Goal: Task Accomplishment & Management: Manage account settings

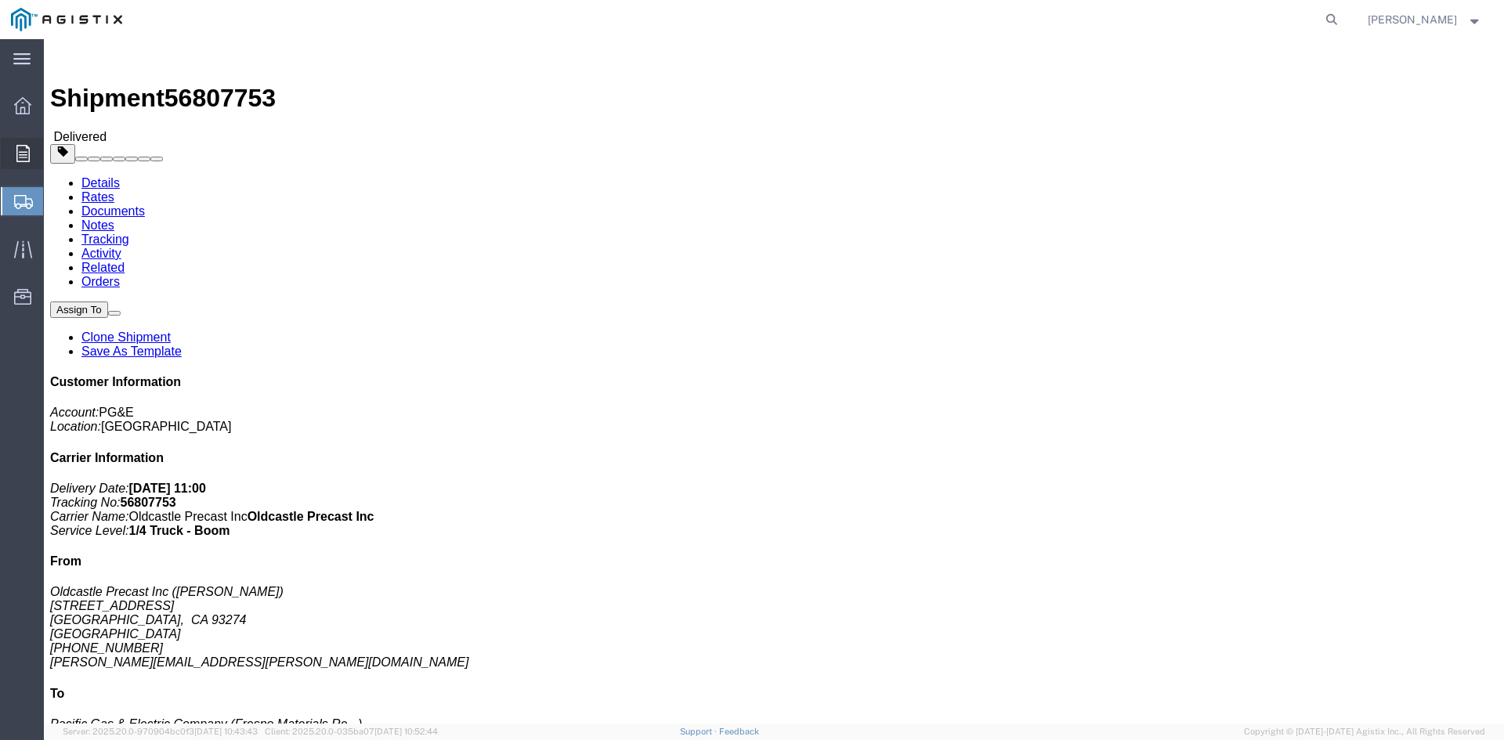
click at [28, 157] on icon at bounding box center [22, 153] width 13 height 17
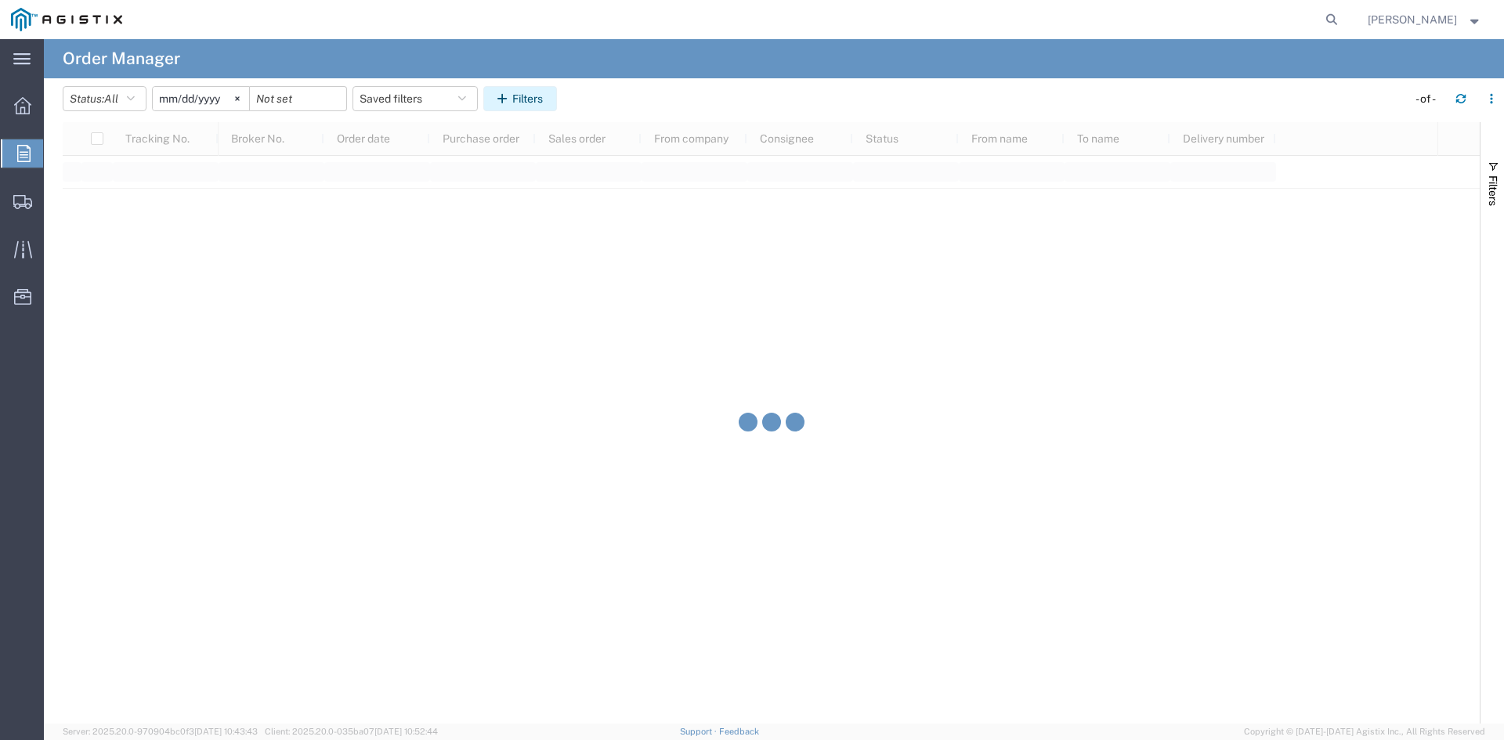
click at [504, 95] on button "Filters" at bounding box center [520, 98] width 74 height 25
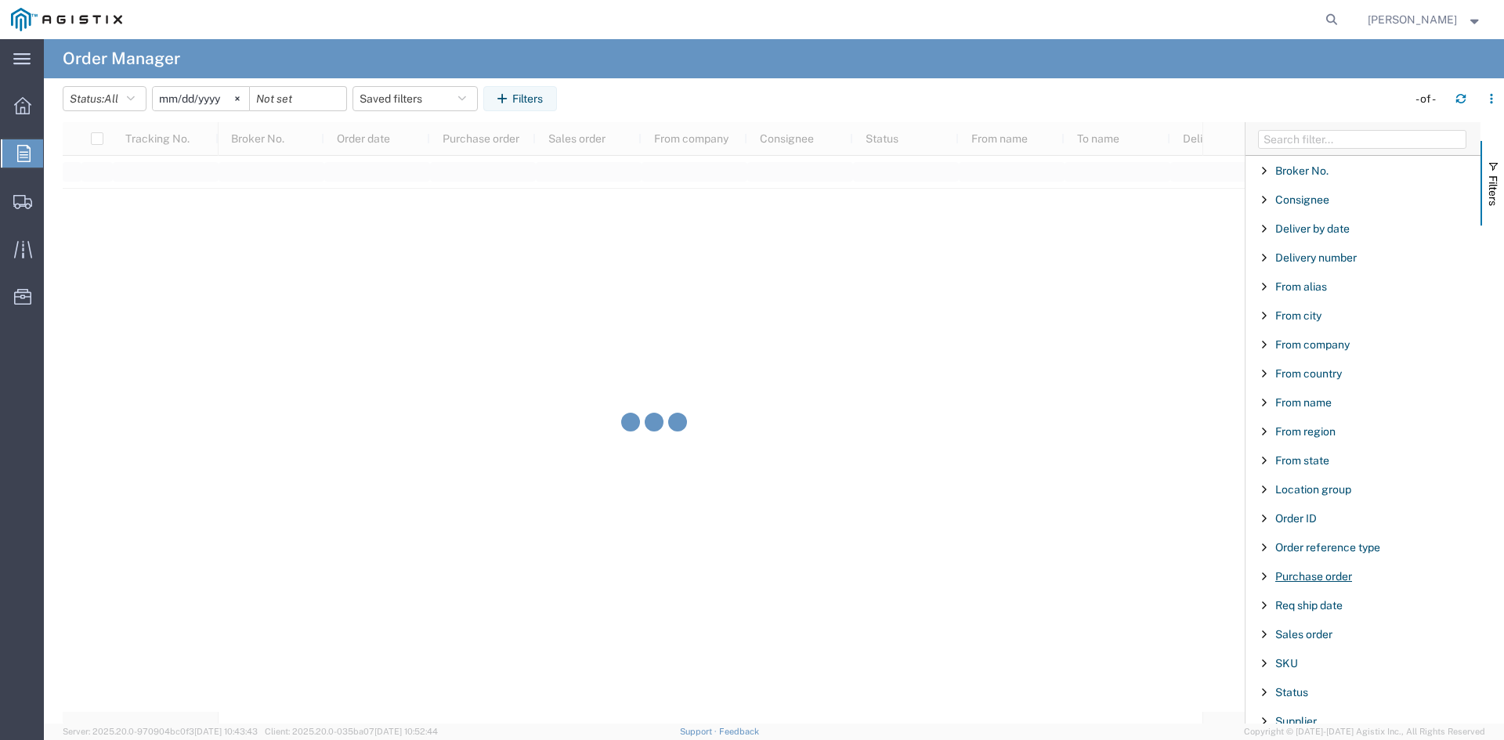
click at [1317, 580] on span "Purchase order" at bounding box center [1313, 576] width 77 height 13
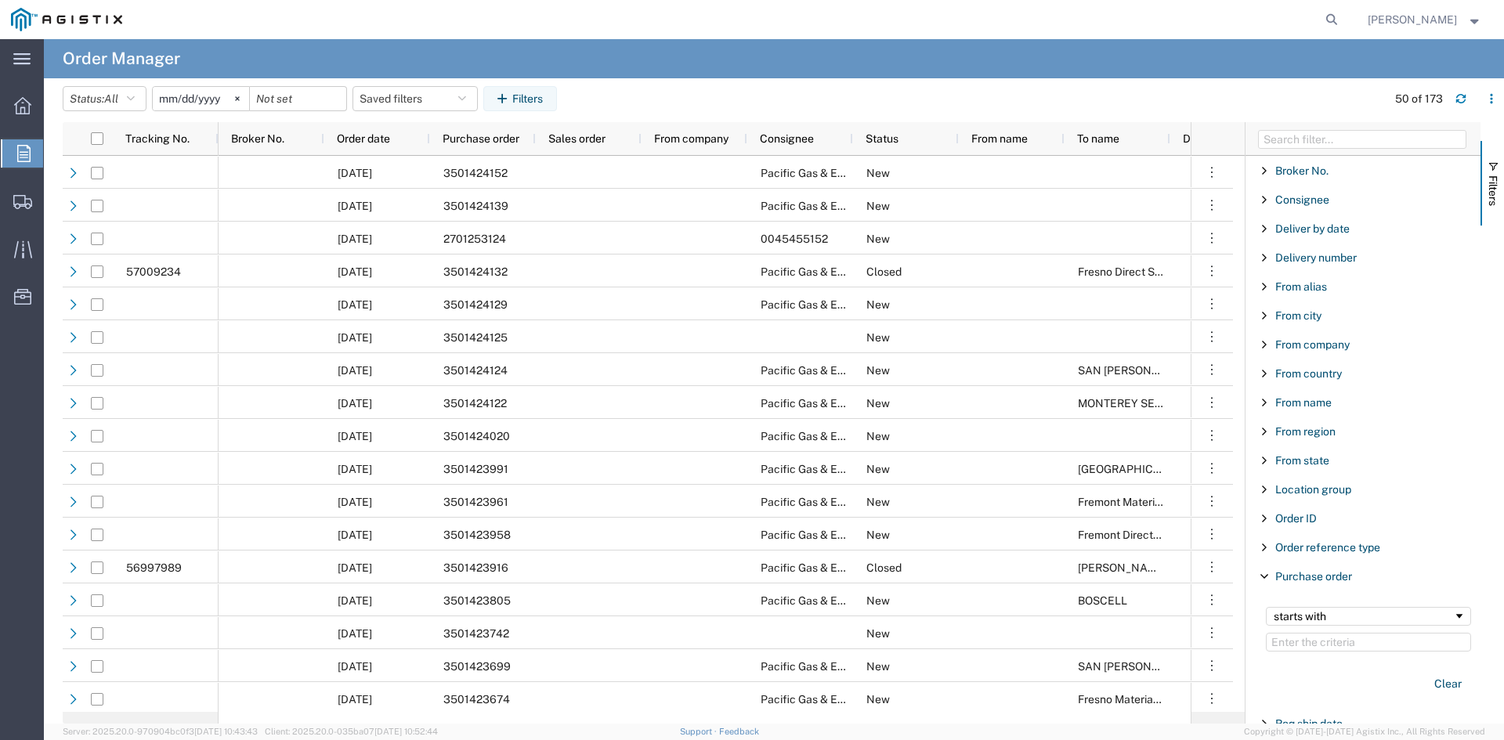
click at [1346, 644] on input "Filter Value" at bounding box center [1368, 642] width 205 height 19
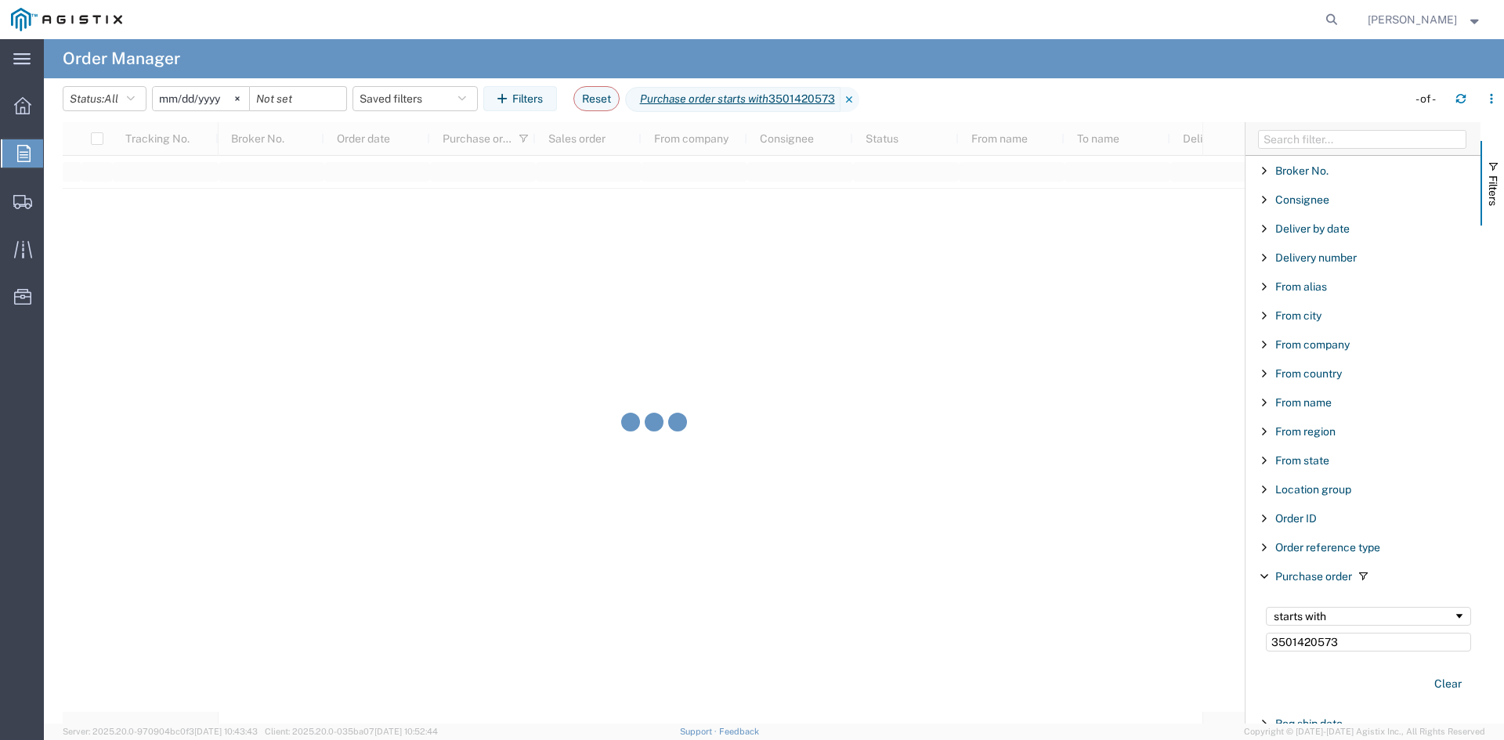
type input "3501420573"
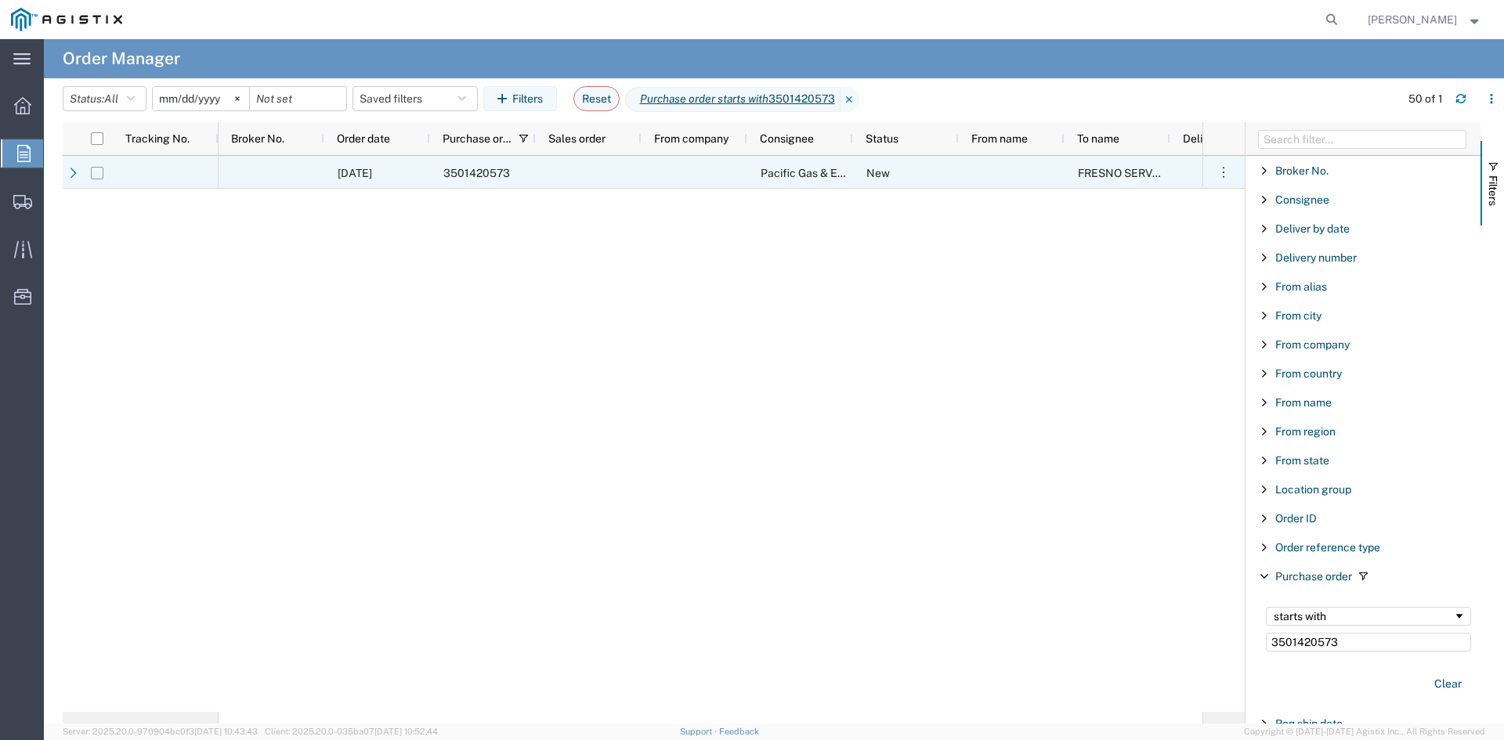
click at [99, 172] on input "Press Space to toggle row selection (unchecked)" at bounding box center [97, 173] width 13 height 13
checkbox input "true"
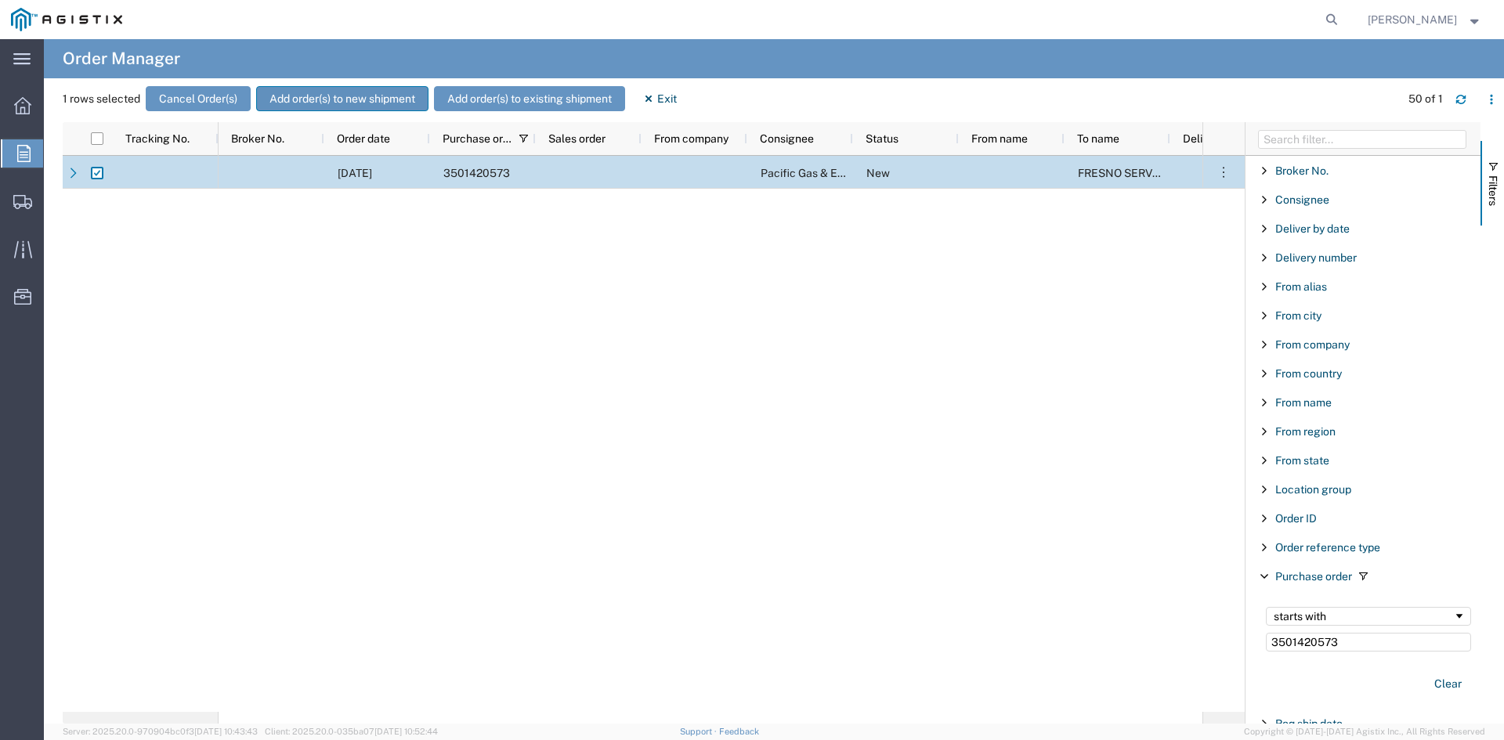
click at [369, 101] on button "Add order(s) to new shipment" at bounding box center [342, 98] width 172 height 25
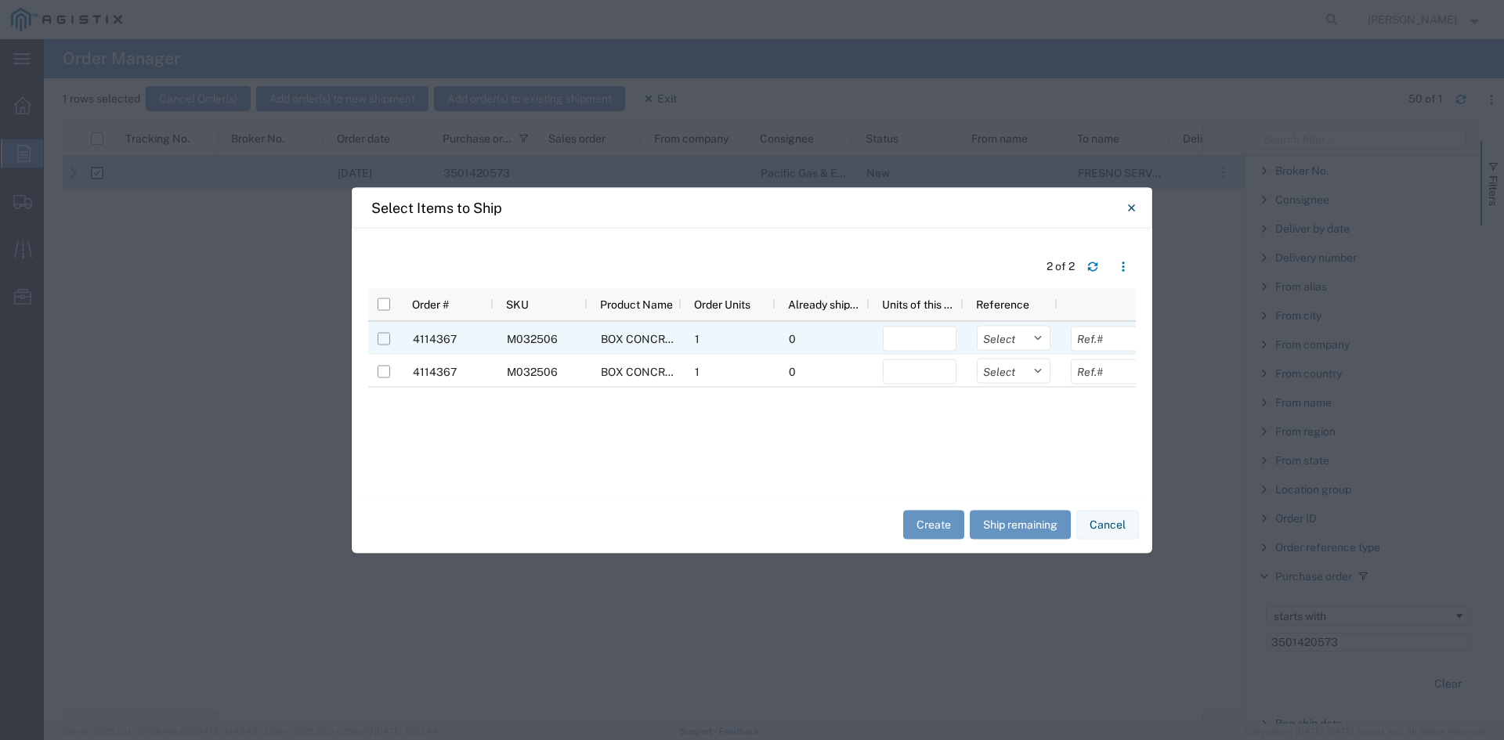
click at [385, 338] on input "Press Space to toggle row selection (unchecked)" at bounding box center [384, 338] width 13 height 13
checkbox input "true"
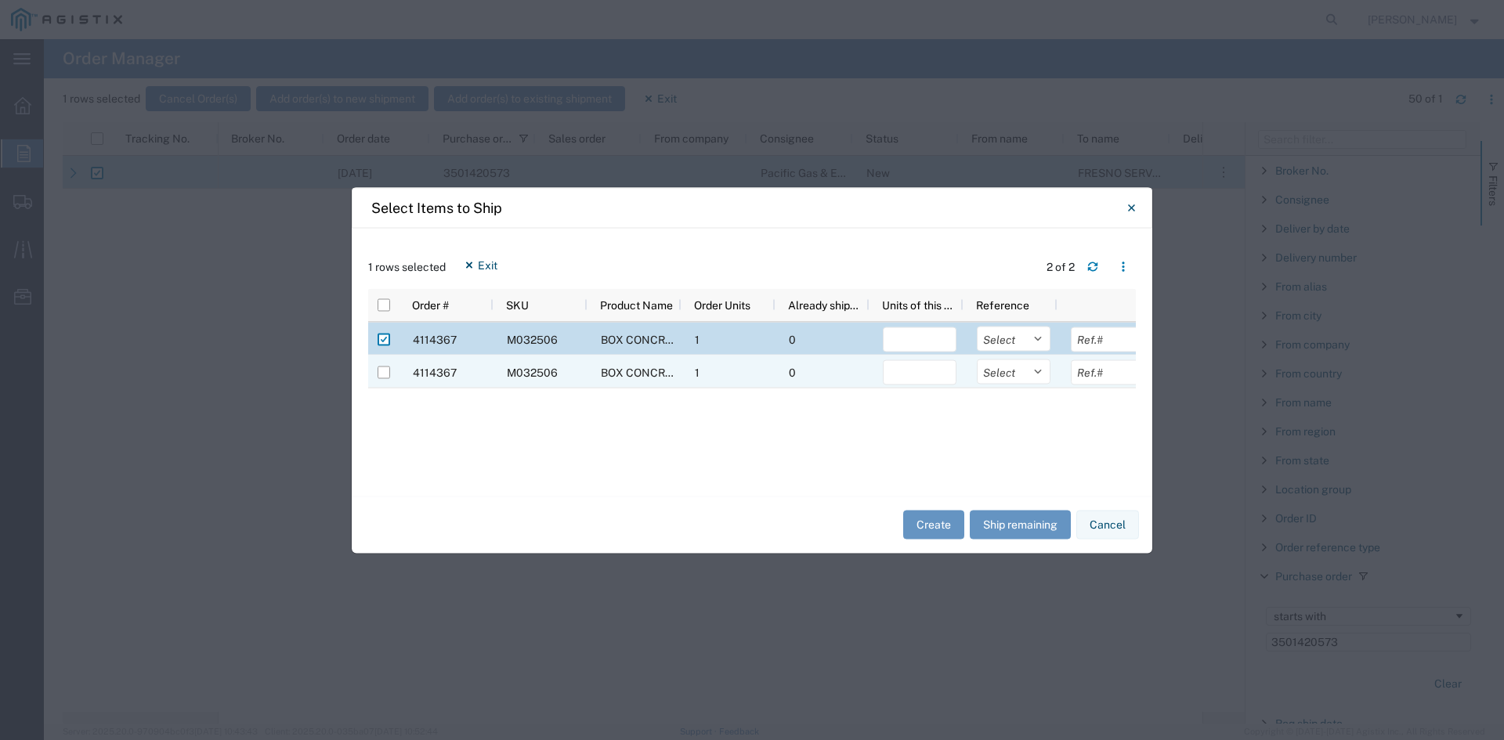
click at [385, 364] on div at bounding box center [384, 372] width 13 height 33
click at [384, 374] on input "Press Space to toggle row selection (unchecked)" at bounding box center [384, 372] width 13 height 13
checkbox input "true"
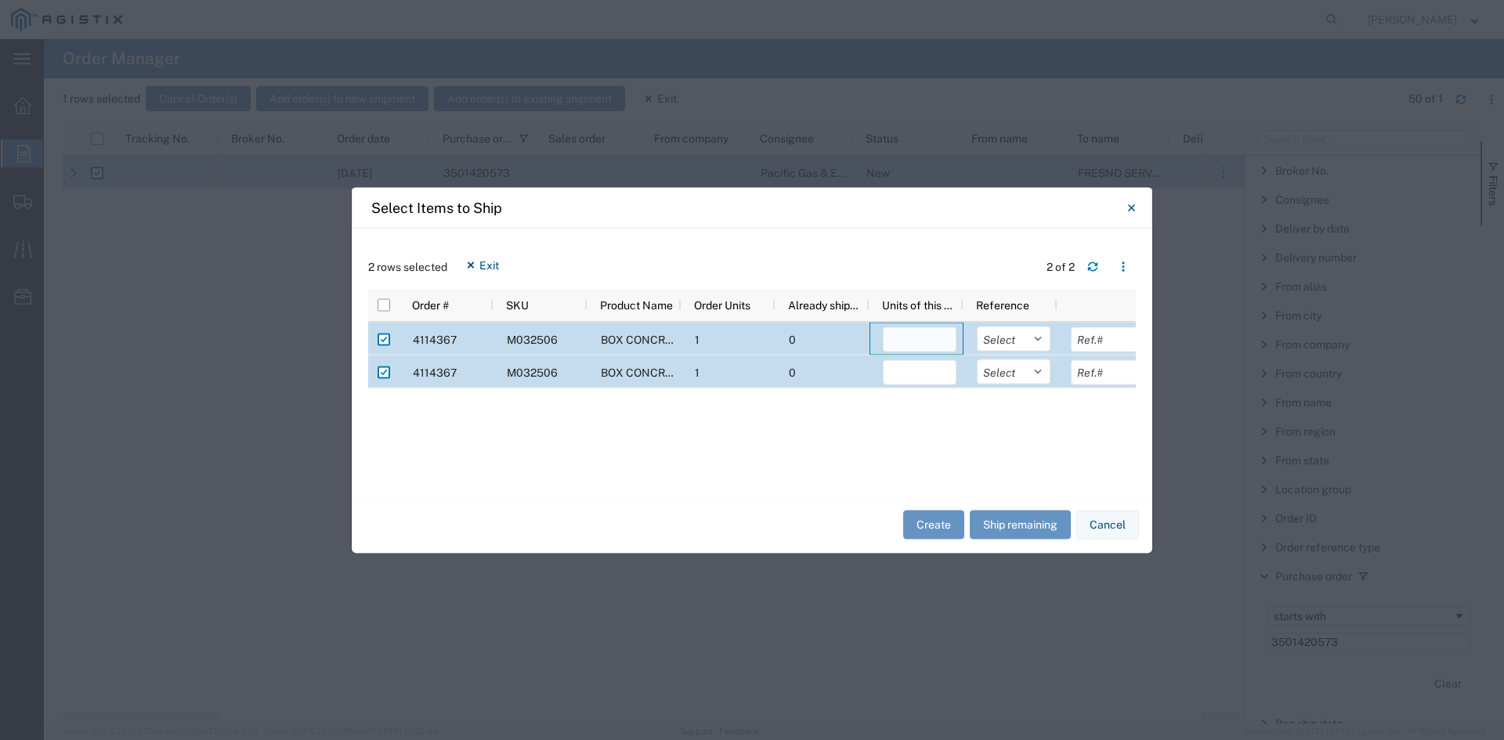
click at [933, 335] on input "number" at bounding box center [920, 339] width 74 height 25
type input "1"
drag, startPoint x: 967, startPoint y: 240, endPoint x: 940, endPoint y: 308, distance: 72.4
click at [967, 241] on div "2 rows selected Exit 2 of 2 Press SPACE to deselect this row. Order # SKU Produ…" at bounding box center [752, 362] width 800 height 268
click at [907, 378] on input "number" at bounding box center [920, 372] width 74 height 25
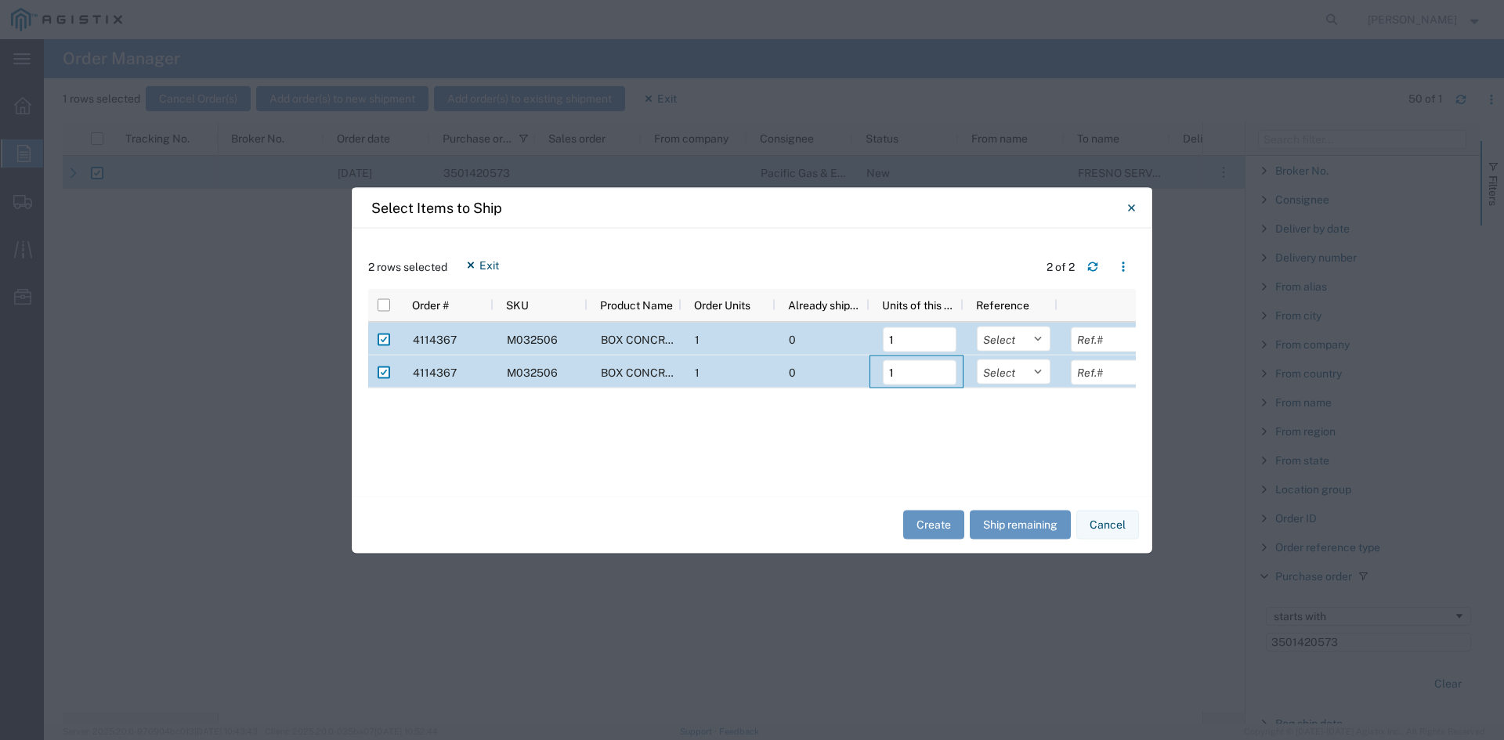
type input "1"
click at [945, 255] on div "2 rows selected Exit 2 of 2" at bounding box center [752, 270] width 768 height 36
click at [929, 534] on button "Create" at bounding box center [933, 525] width 61 height 29
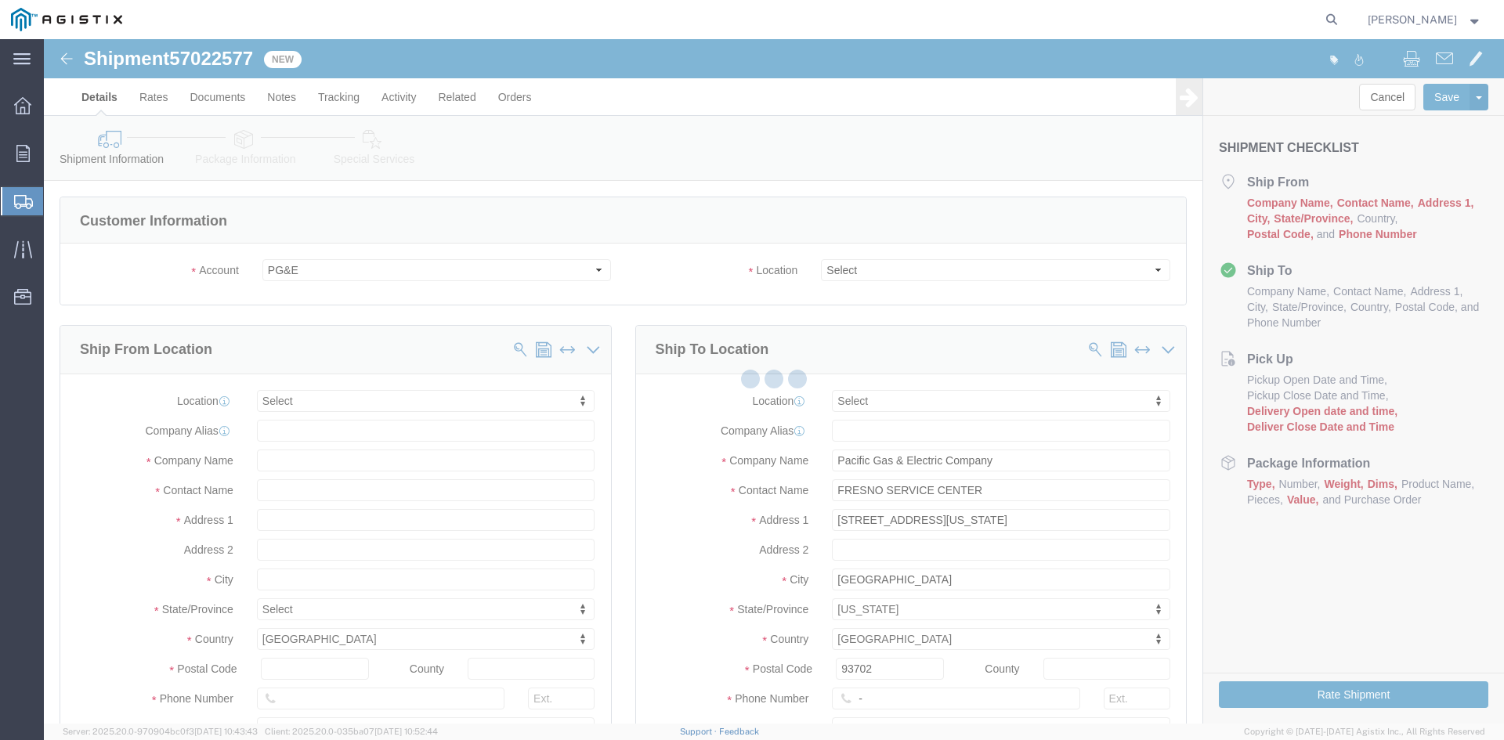
select select
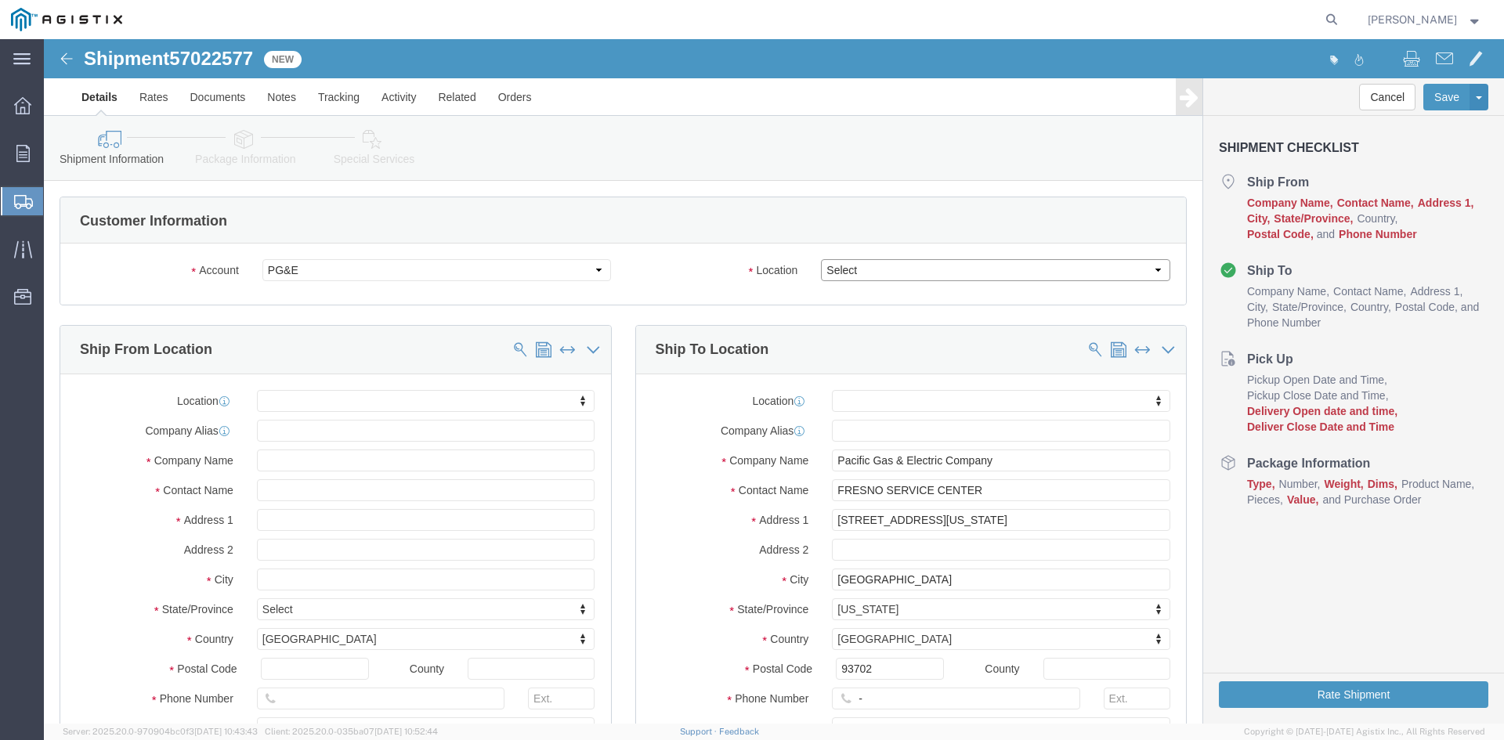
click select "Select All Others [GEOGRAPHIC_DATA] [GEOGRAPHIC_DATA] [GEOGRAPHIC_DATA] [GEOGRA…"
select select "19745"
click select "Select All Others [GEOGRAPHIC_DATA] [GEOGRAPHIC_DATA] [GEOGRAPHIC_DATA] [GEOGRA…"
click label "Location"
click select "Select All Others [GEOGRAPHIC_DATA] [GEOGRAPHIC_DATA] [GEOGRAPHIC_DATA] [GEOGRA…"
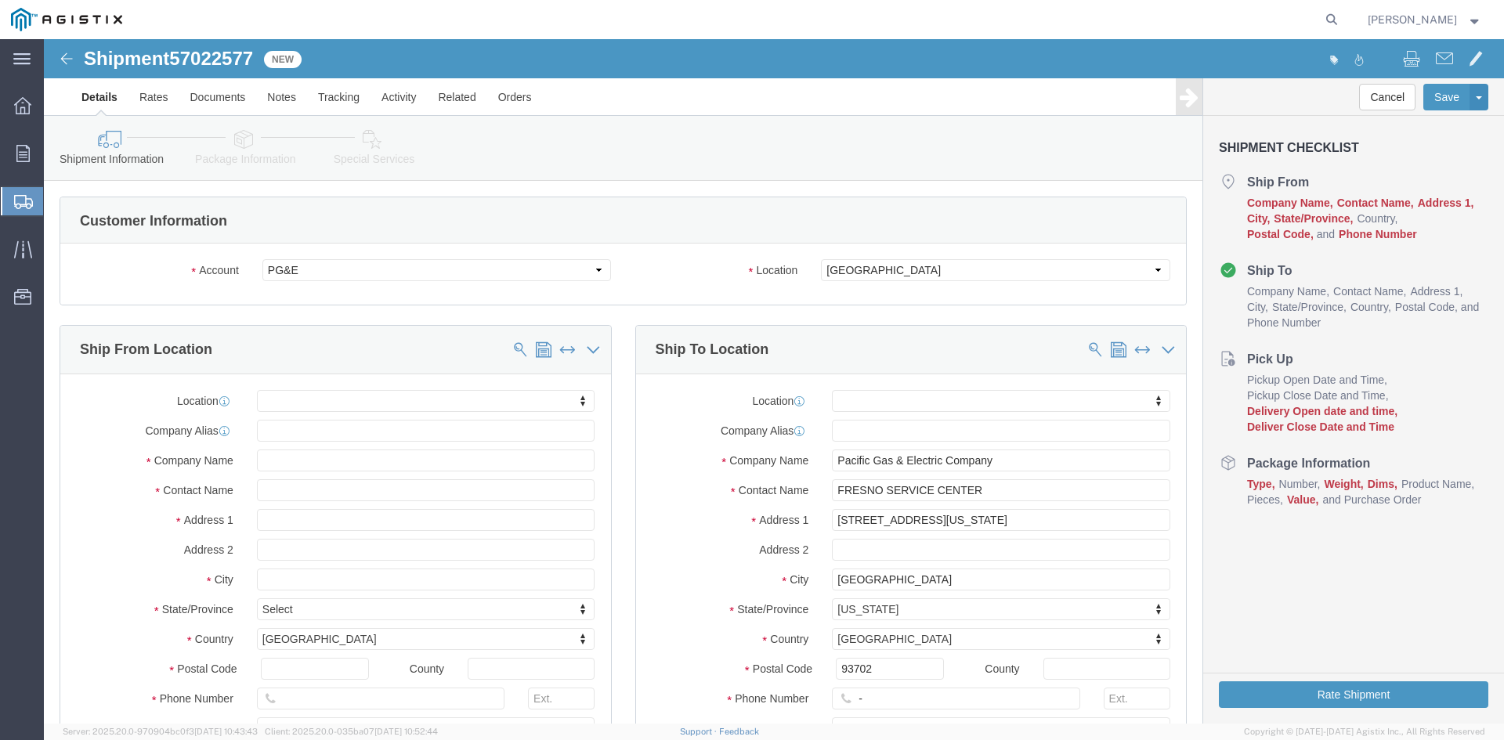
drag, startPoint x: 699, startPoint y: 237, endPoint x: 678, endPoint y: 233, distance: 22.3
click label "Location"
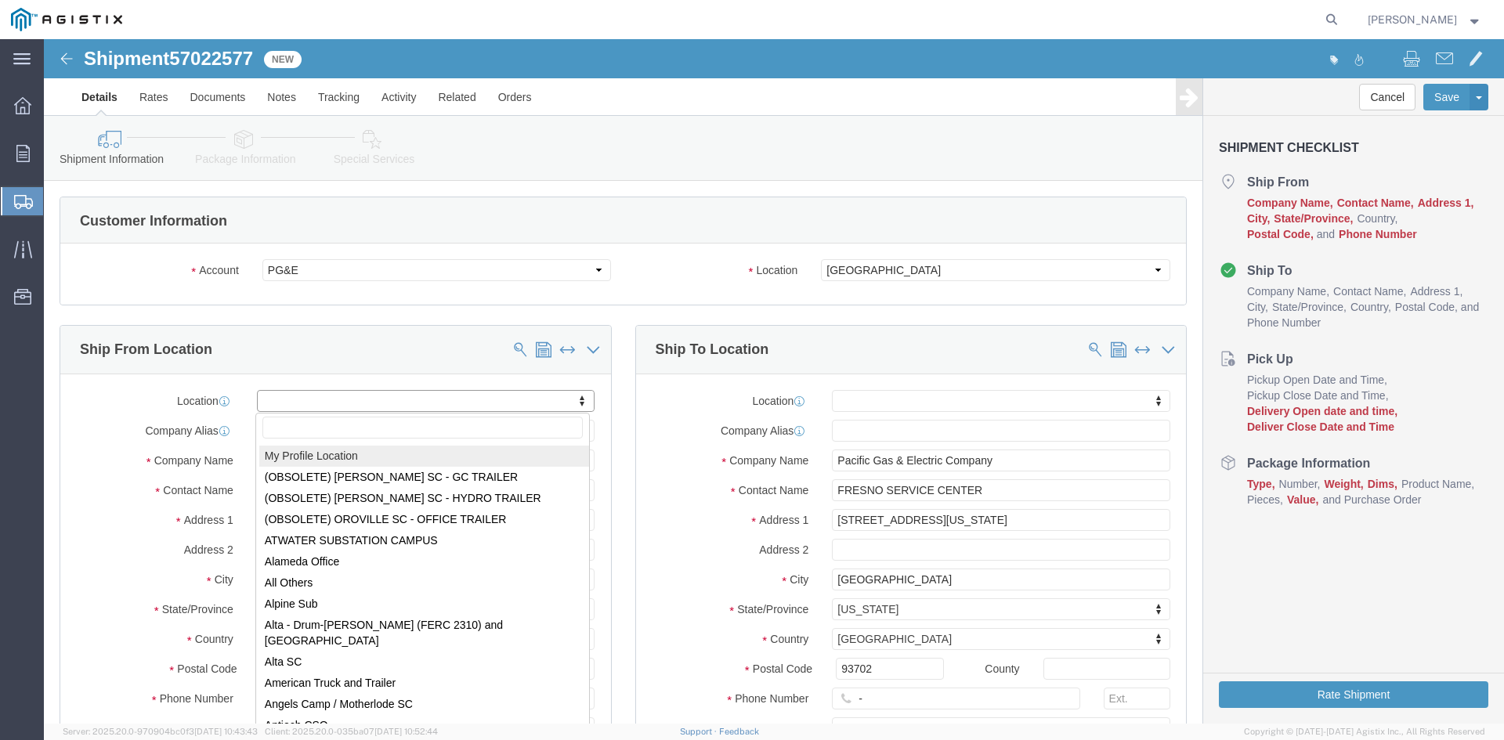
select select "MYPROFILE"
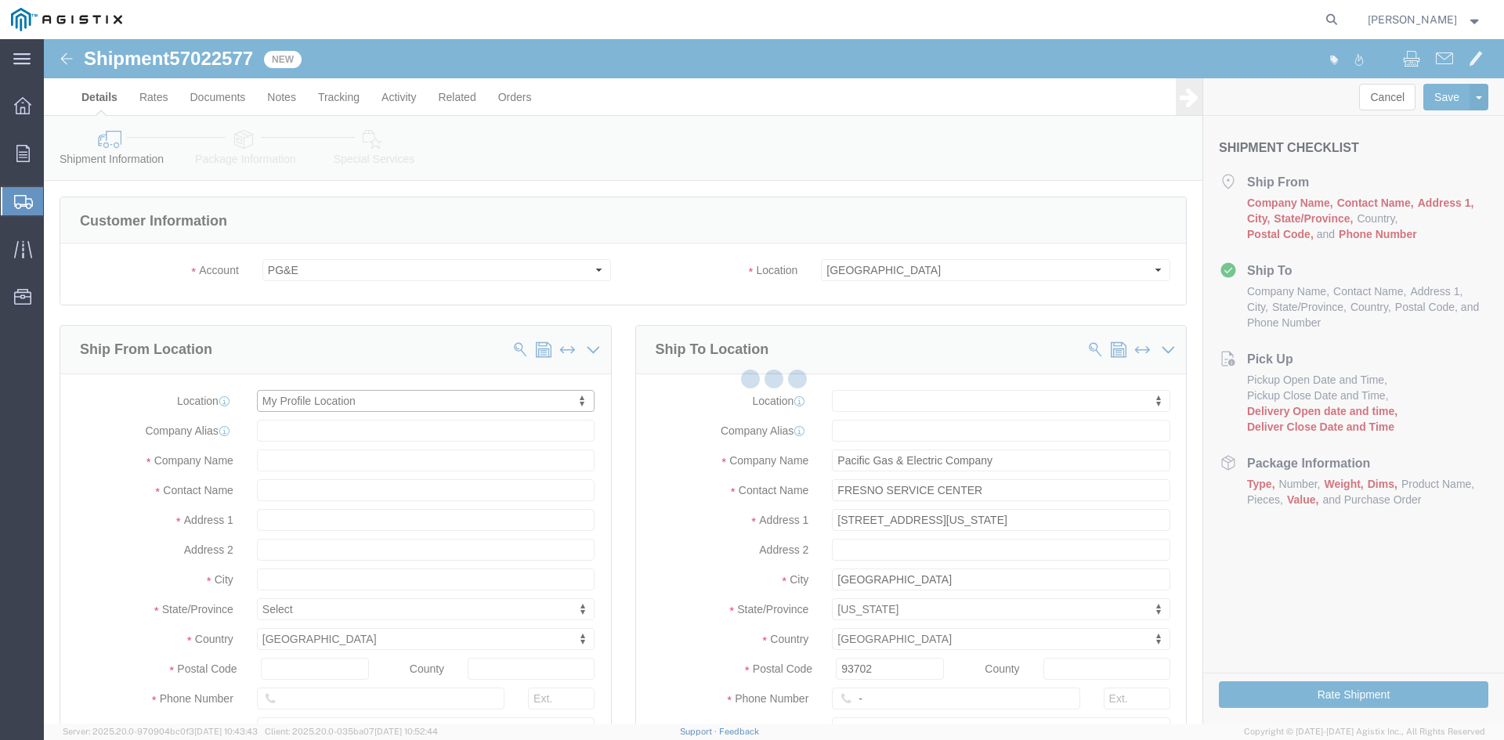
select select "CA"
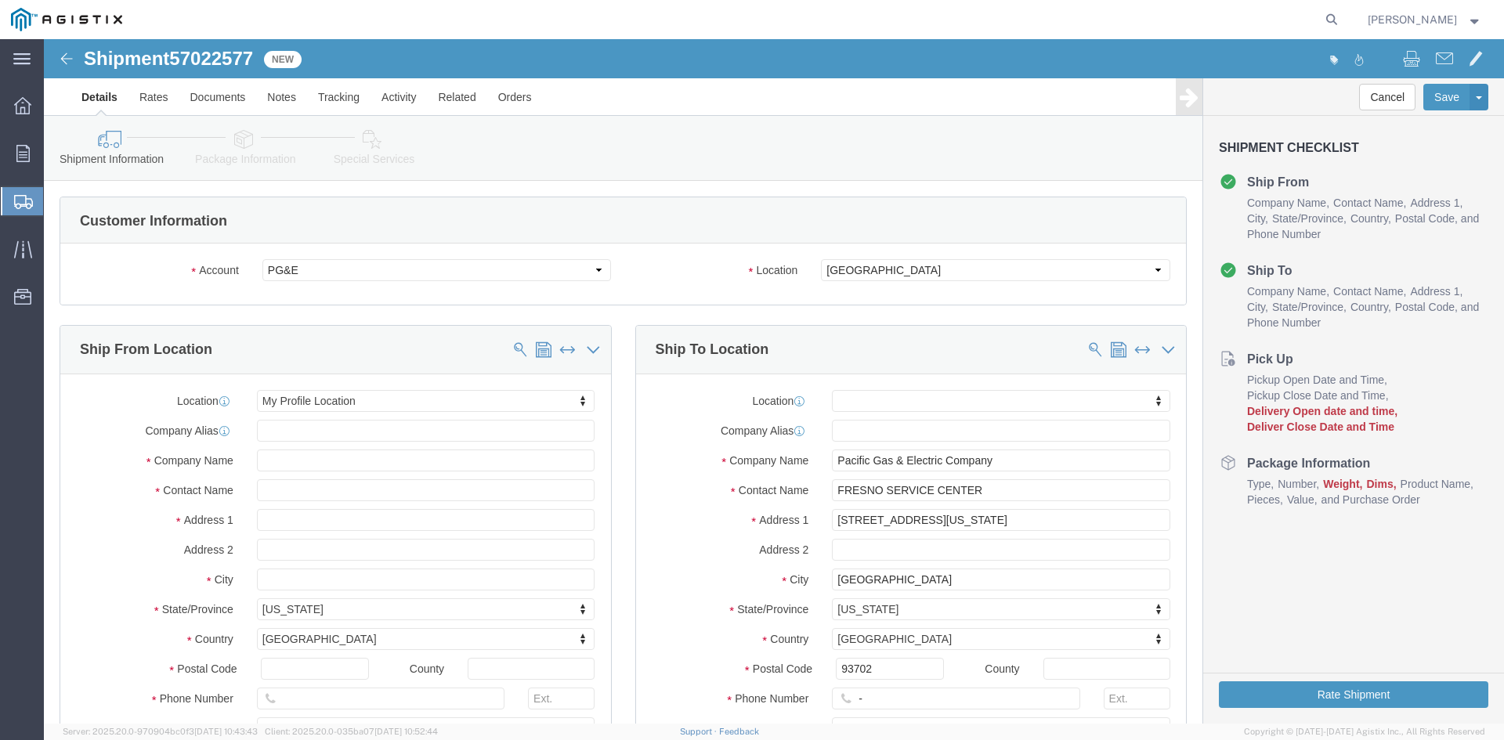
click div "Ship To Location Location My Profile Location (OBSOLETE) [GEOGRAPHIC_DATA] SC -…"
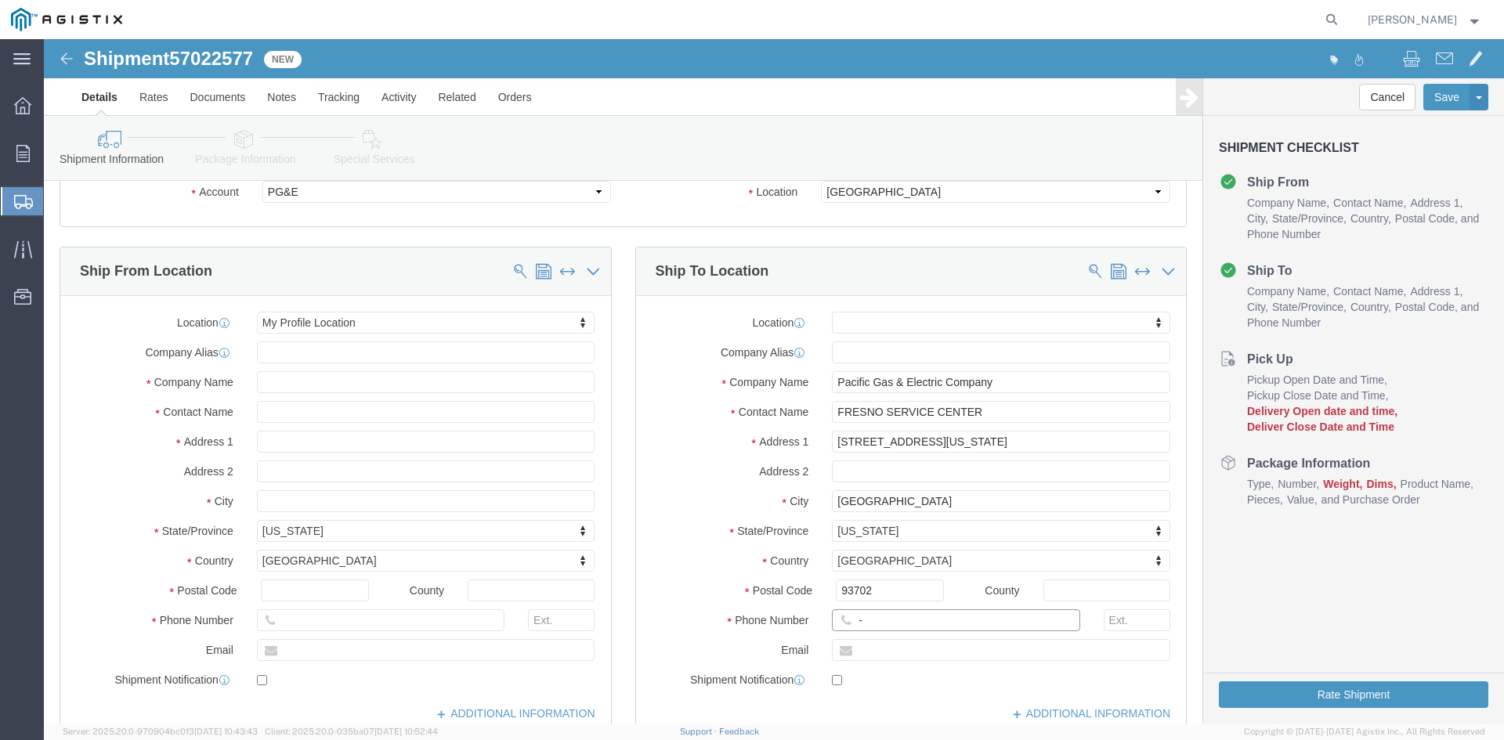
click input "-"
click input "text"
type input "[PHONE_NUMBER]"
click div "Location My Profile Location (OBSOLETE) [PERSON_NAME] SC - GC TRAILER (OBSOLETE…"
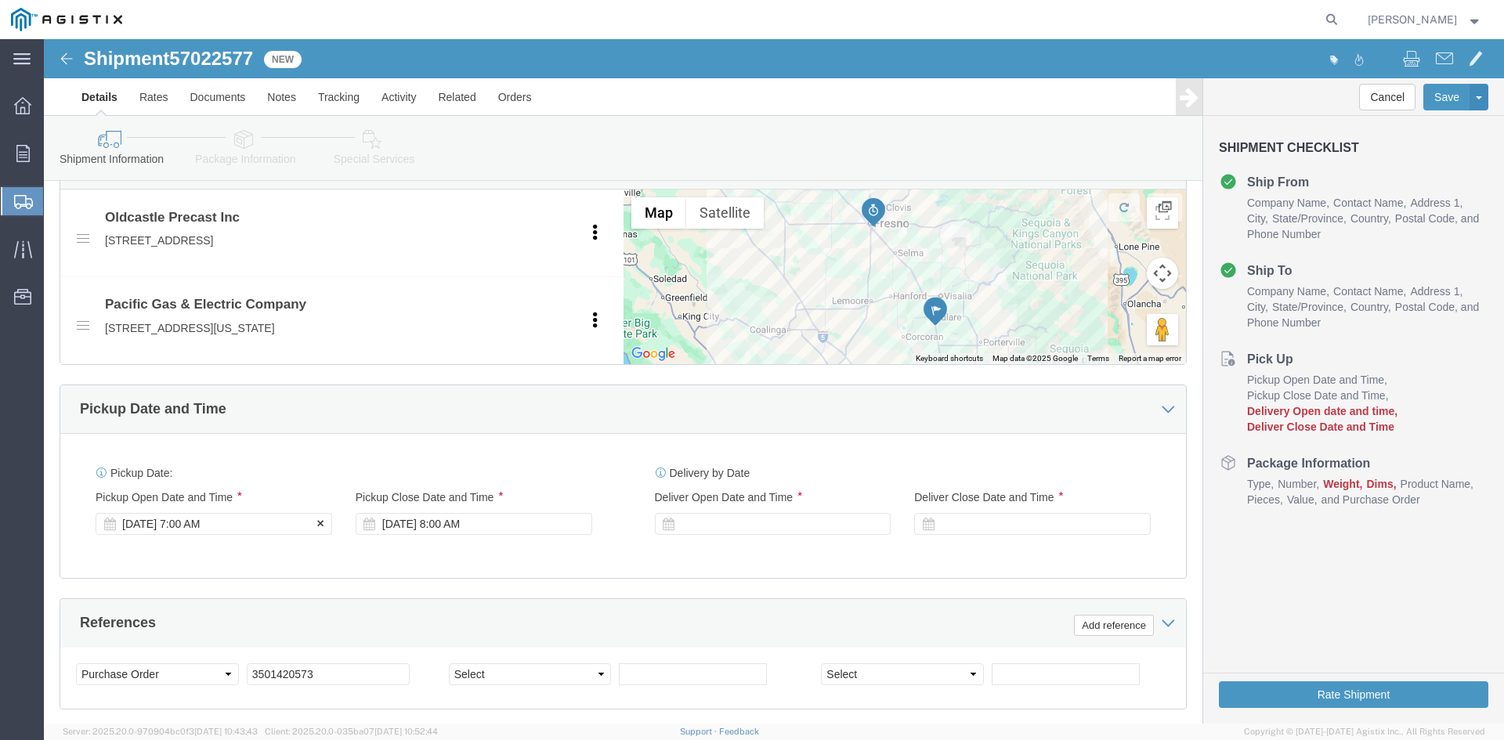
click div "[DATE] 7:00 AM"
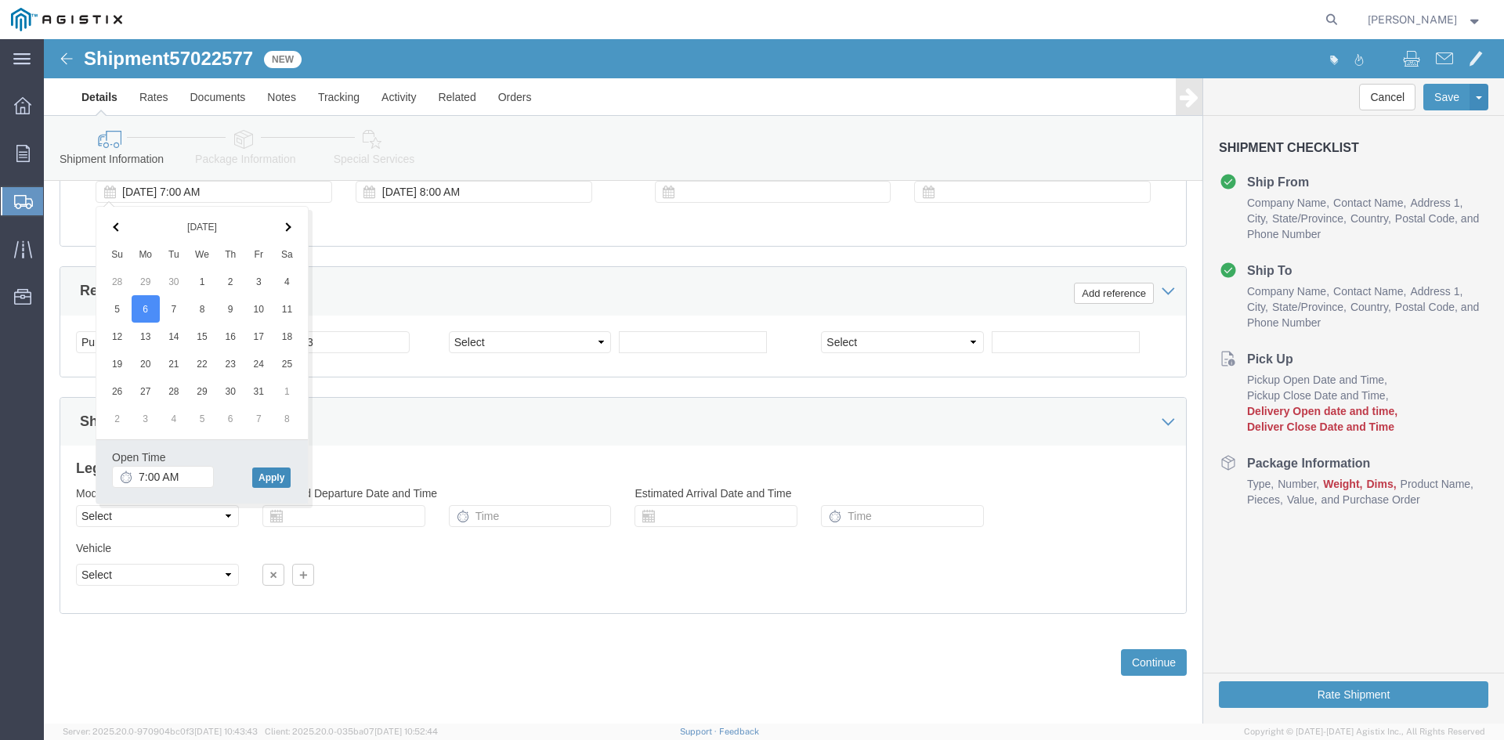
click button "Apply"
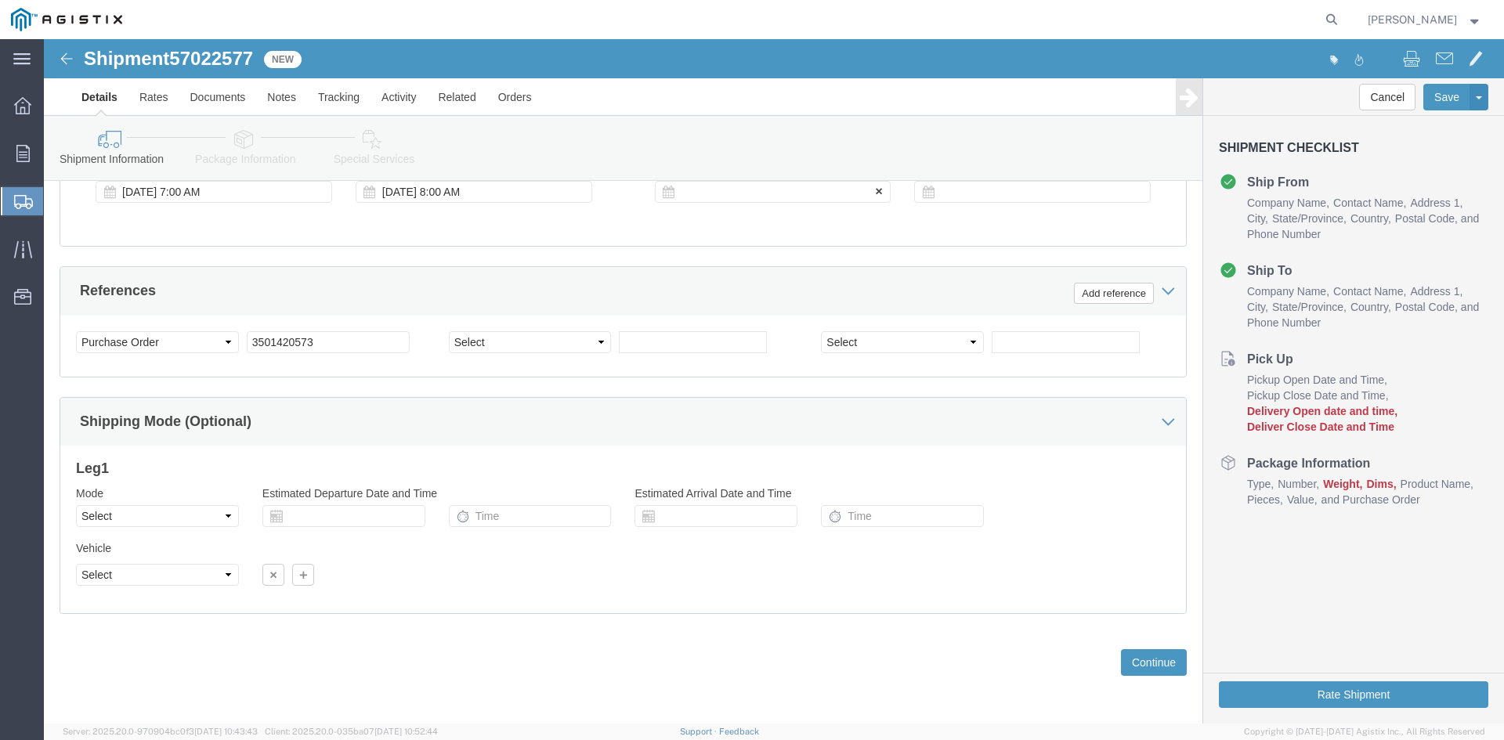
click div
click button "Apply"
click div "Shipment Information Package Information Special Services Loading Routing"
click div
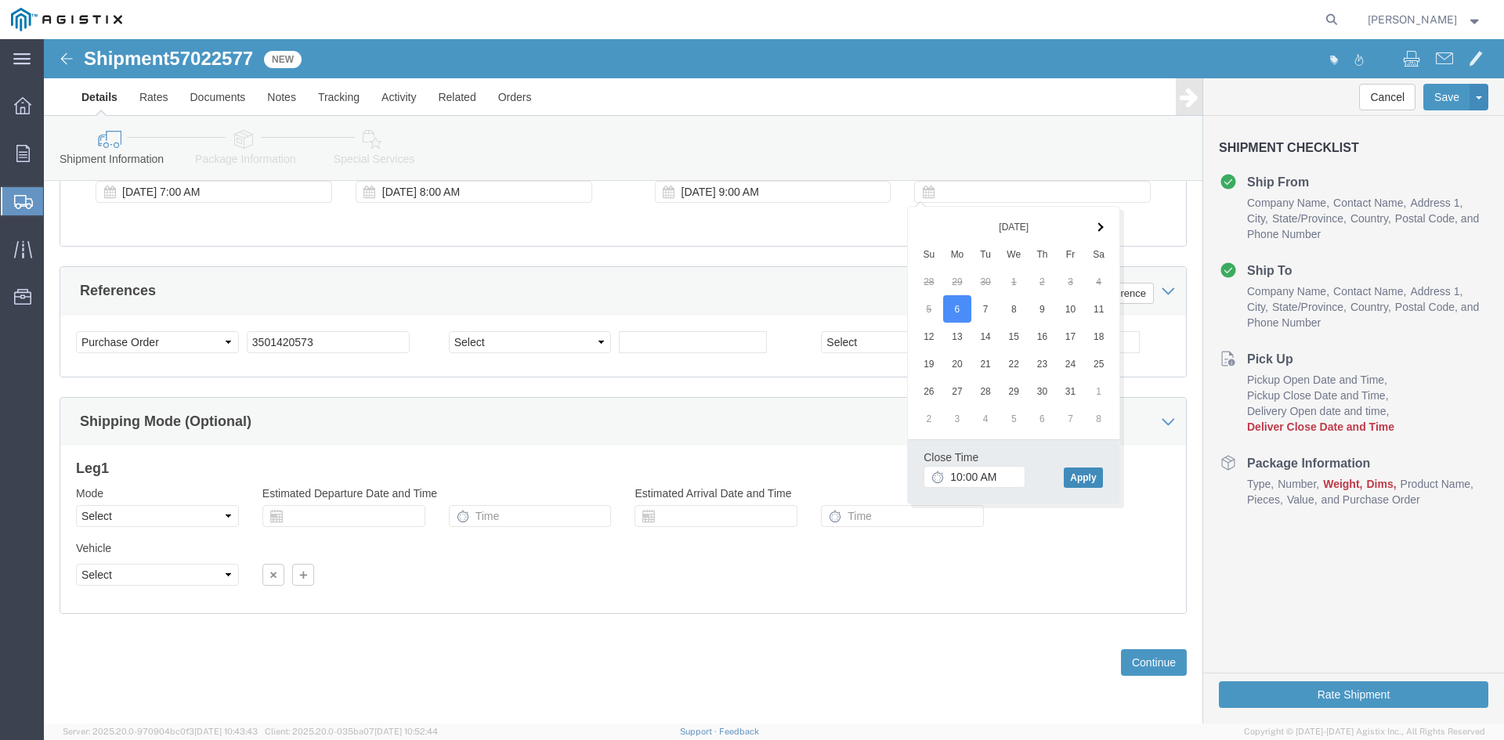
click button "Apply"
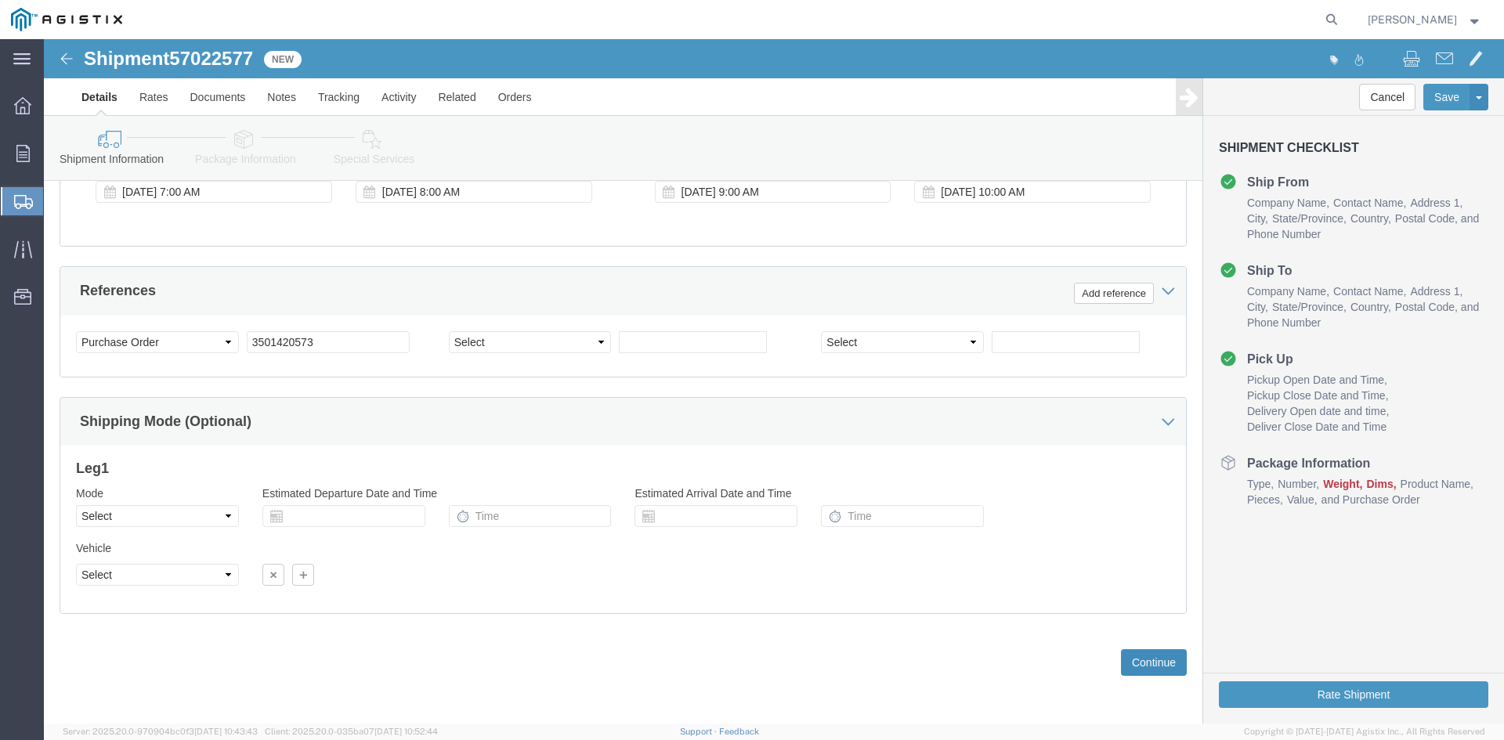
click button "Continue"
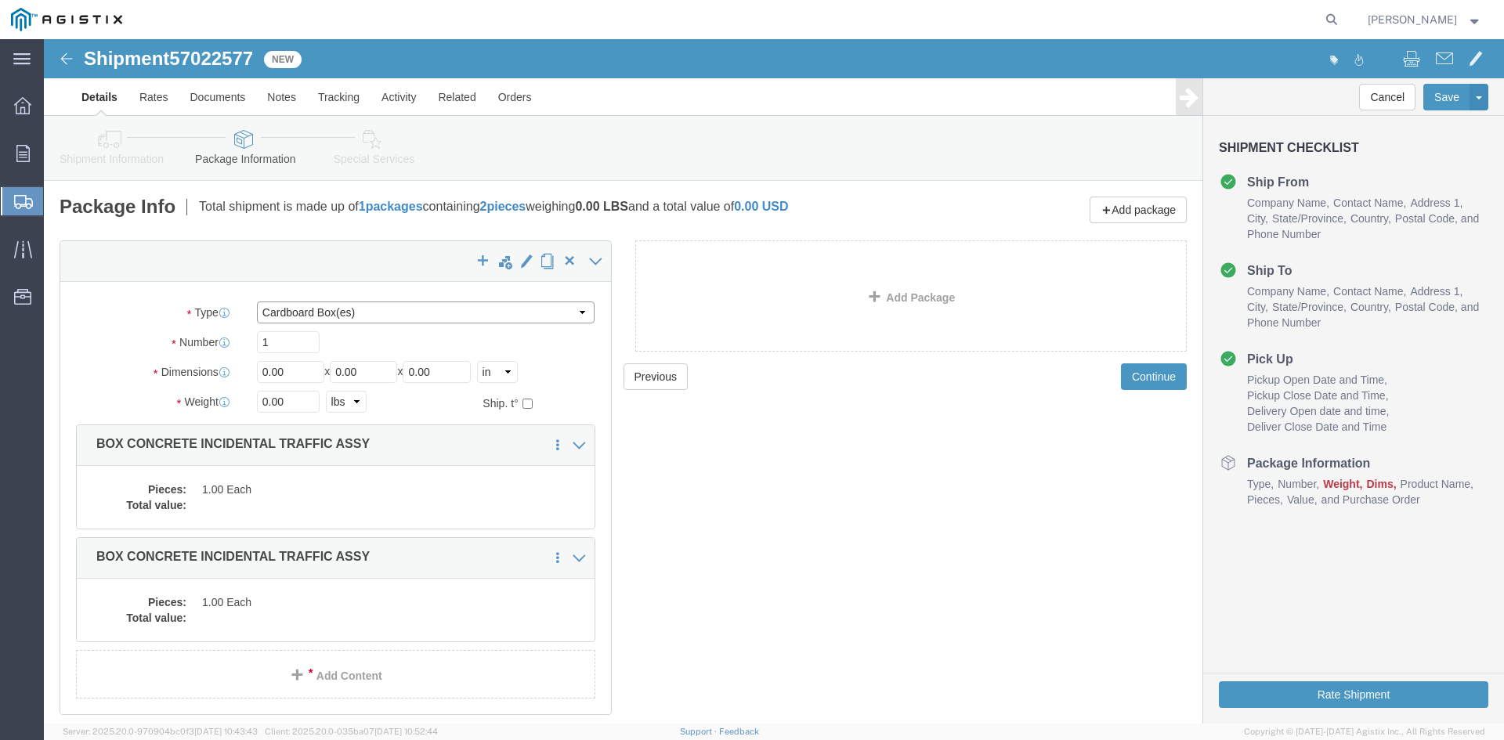
click select "Select Bulk Bundle(s) Cardboard Box(es) Carton(s) Crate(s) Drum(s) (Fiberboard)…"
select select "NKCR"
click select "Select Bulk Bundle(s) Cardboard Box(es) Carton(s) Crate(s) Drum(s) (Fiberboard)…"
drag, startPoint x: 251, startPoint y: 307, endPoint x: 151, endPoint y: 308, distance: 99.5
click div "Number 1"
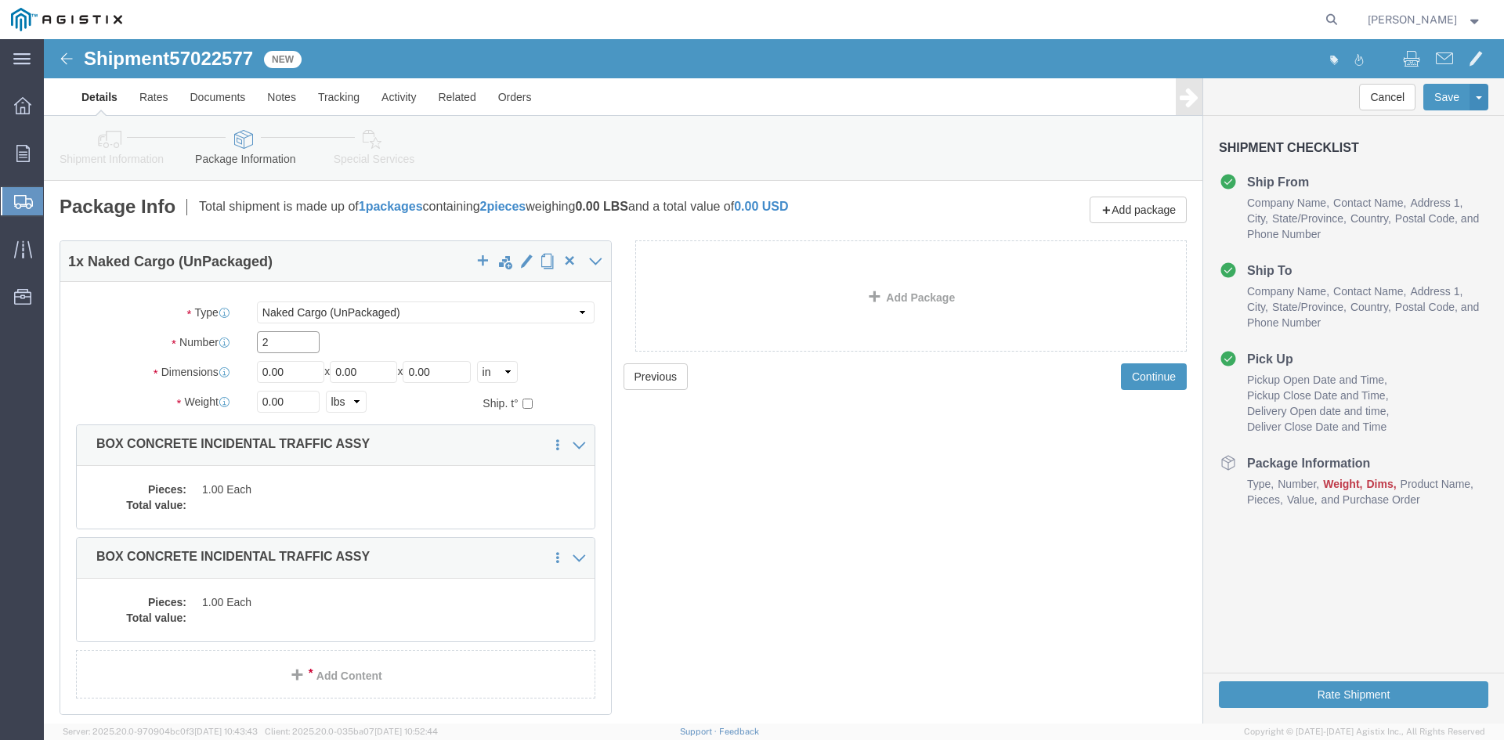
type input "2"
drag, startPoint x: 260, startPoint y: 338, endPoint x: 172, endPoint y: 342, distance: 88.6
click div "Dimensions Length 0.00 x Width 0.00 x Height 0.00 Select cm ft in"
type input "36"
drag, startPoint x: 333, startPoint y: 331, endPoint x: 17, endPoint y: 261, distance: 323.4
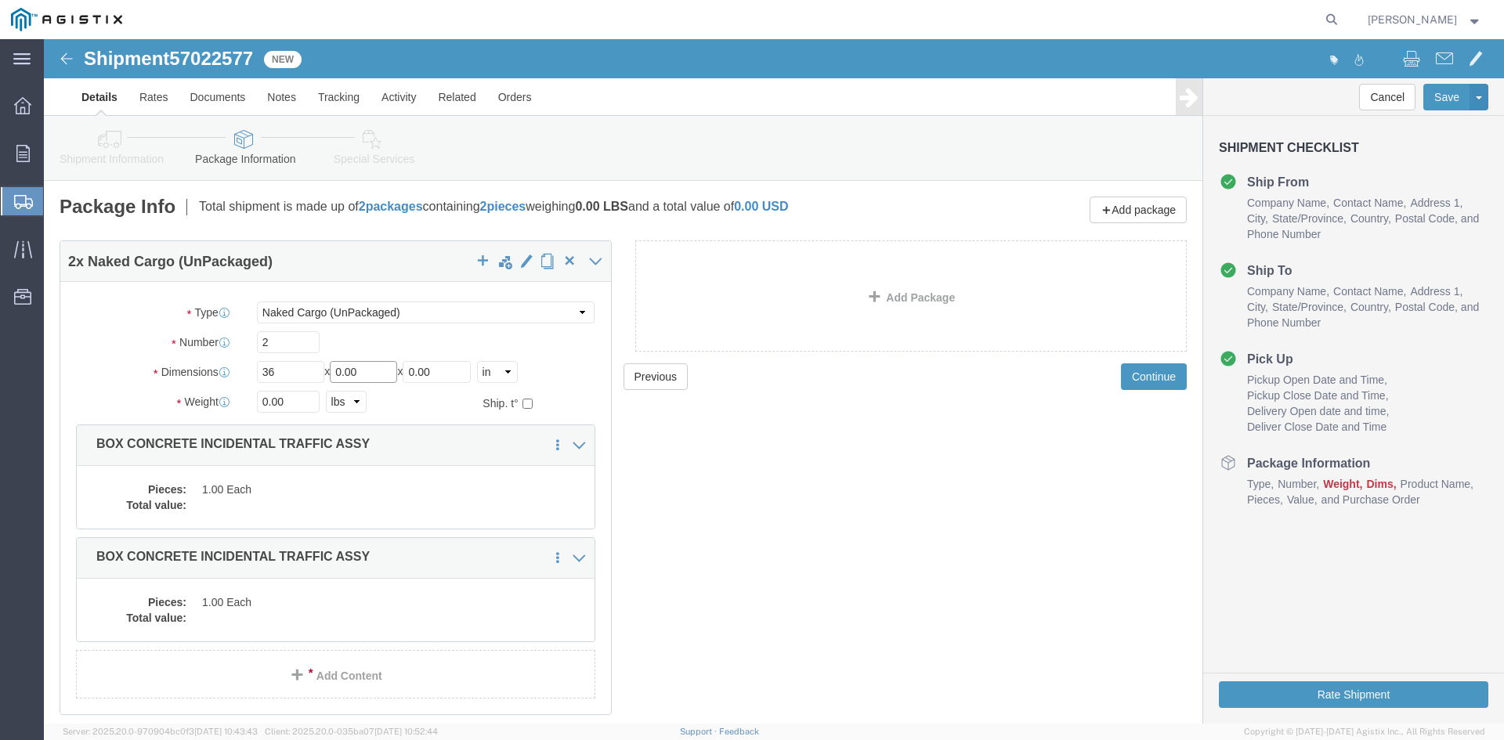
click div "Package Type Select Bulk Bundle(s) Cardboard Box(es) Carton(s) Crate(s) Drum(s)…"
type input "60"
drag, startPoint x: 425, startPoint y: 340, endPoint x: 295, endPoint y: 338, distance: 130.8
click div "Length 36 x Width 60 x Height 0.00 Select cm ft in"
type input "30"
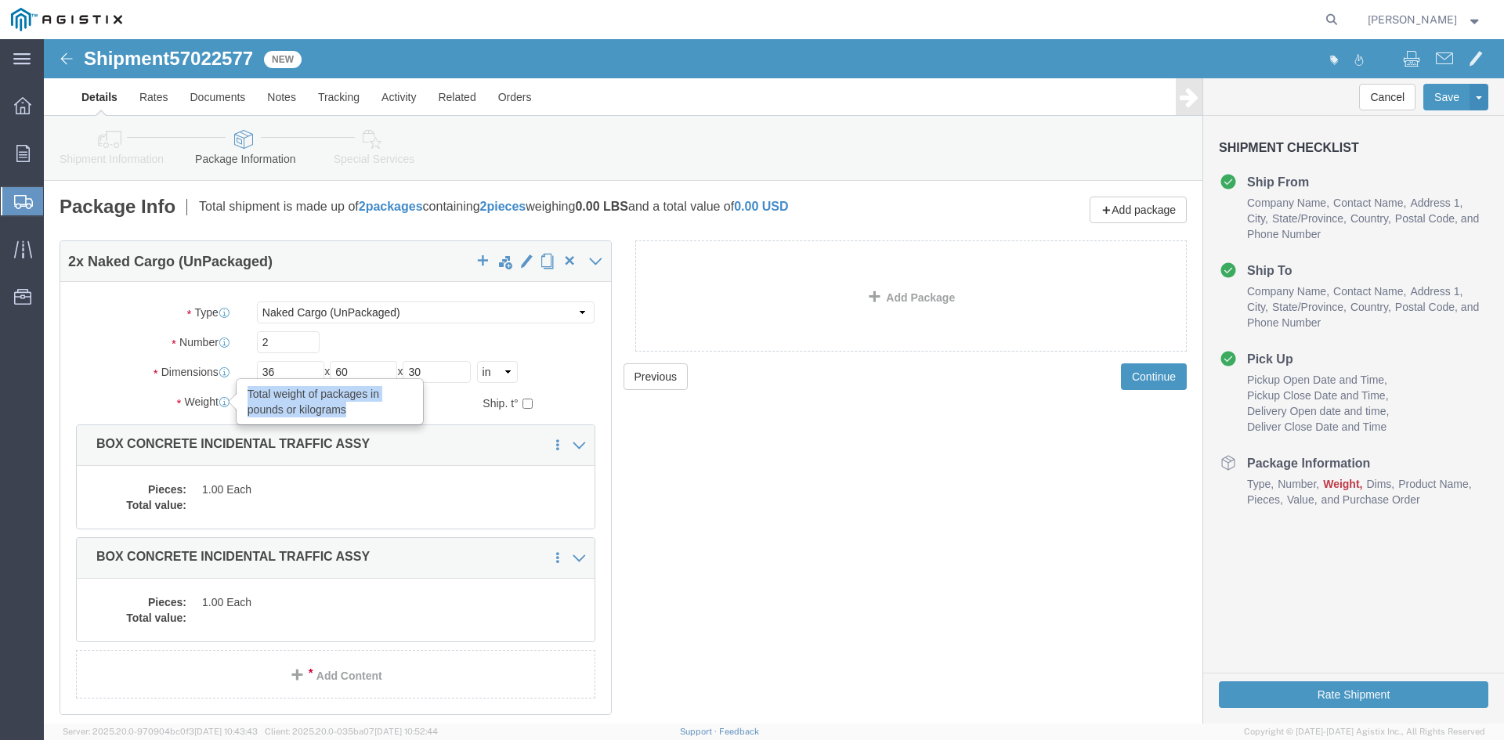
drag, startPoint x: 274, startPoint y: 367, endPoint x: 181, endPoint y: 362, distance: 93.4
click div "Weight Total weight of packages in pounds or kilograms 0.00 Select kgs lbs Ship…"
click input "0.00"
drag, startPoint x: 246, startPoint y: 368, endPoint x: 191, endPoint y: 369, distance: 54.8
click div "Weight 0.00 Select kgs lbs Ship. t°"
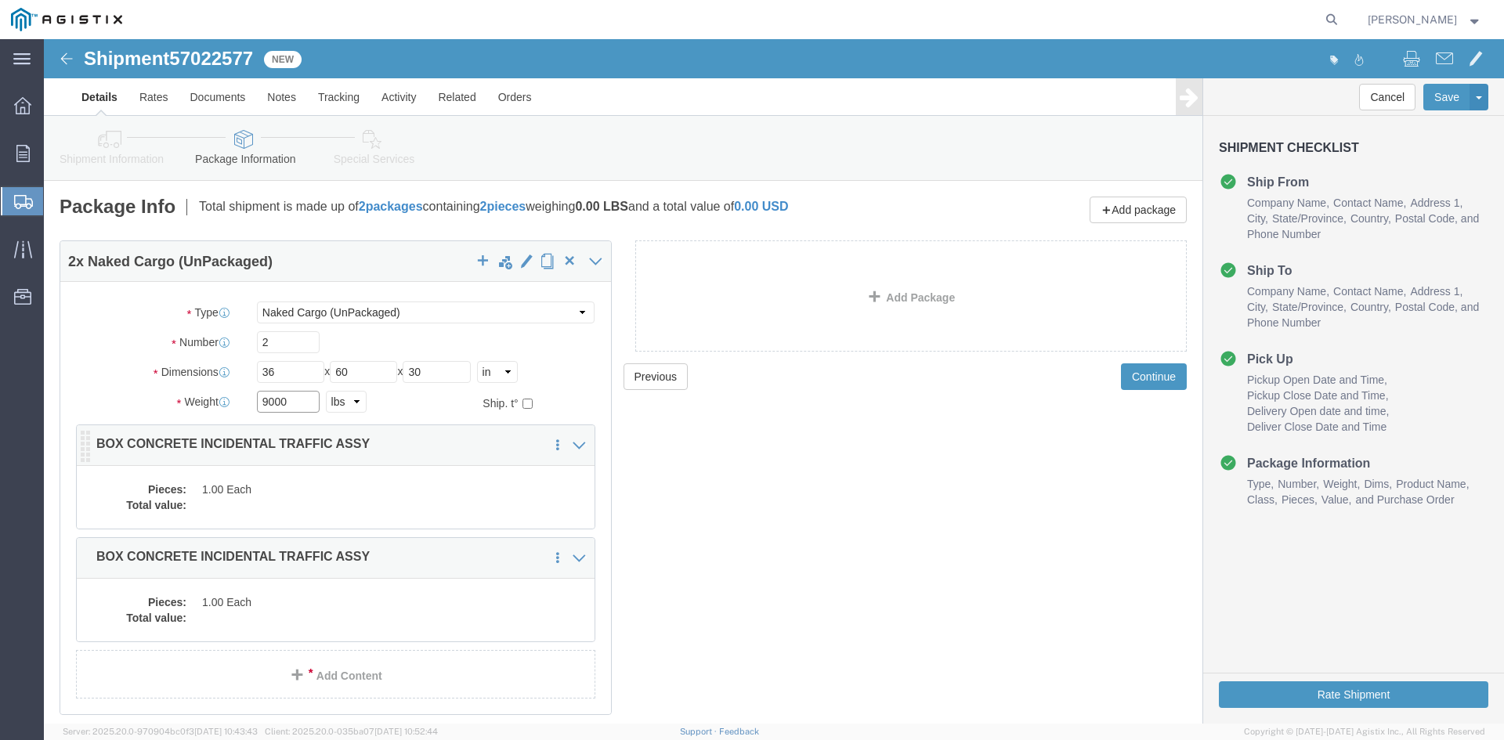
type input "9000"
click dd
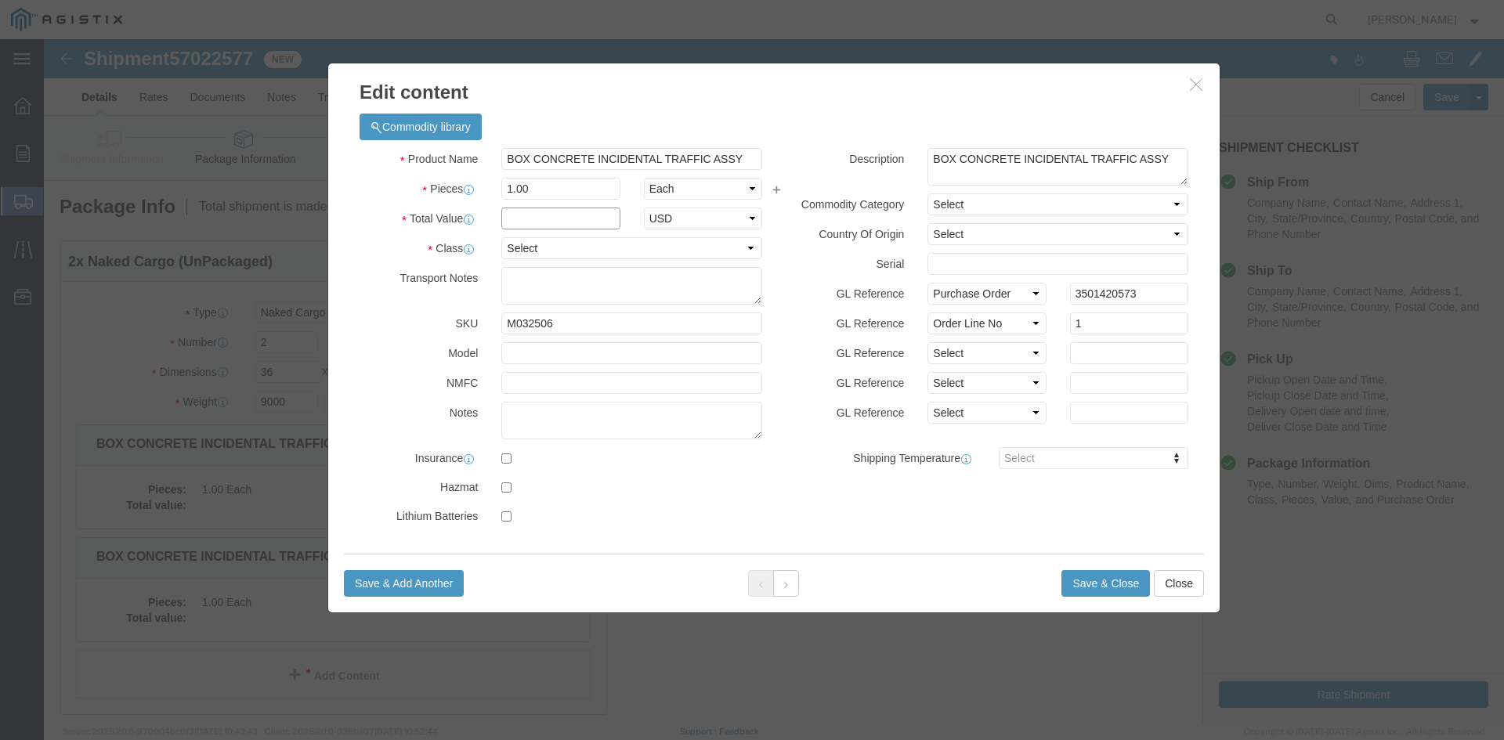
click input "text"
type input "1"
click select "Select 50 55 60 65 70 85 92.5 100 125 175 250 300 400"
select select "55"
click select "Select 50 55 60 65 70 85 92.5 100 125 175 250 300 400"
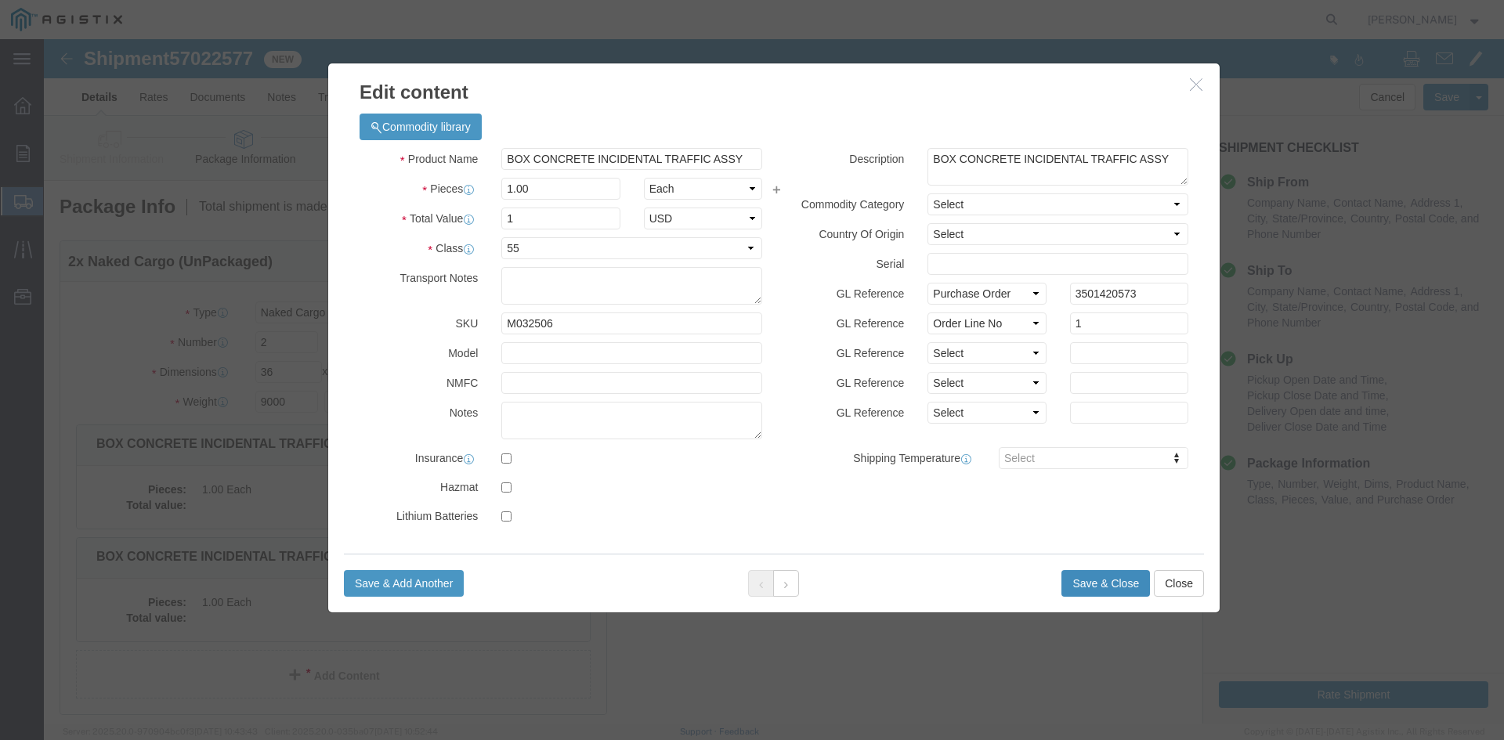
click button "Save & Close"
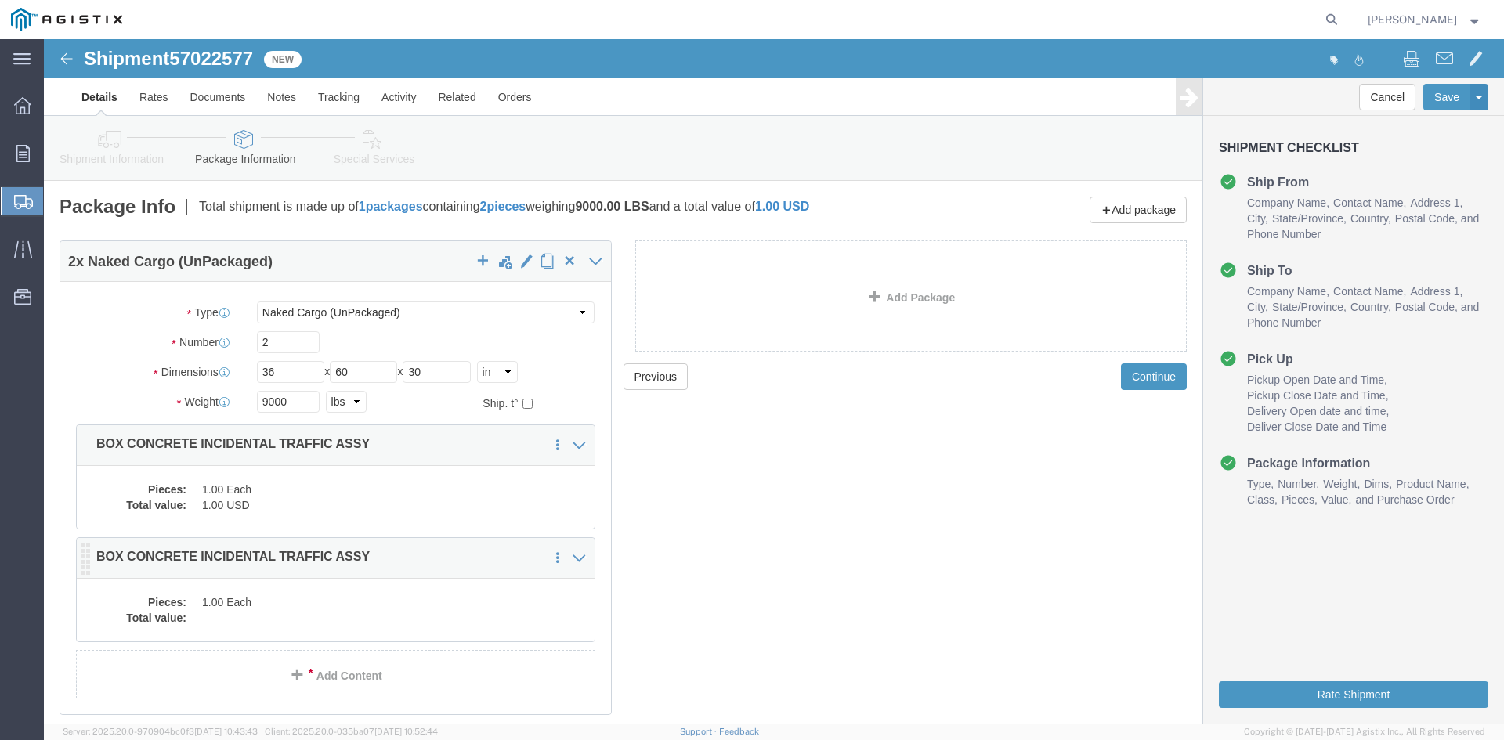
click dd "1.00 Each"
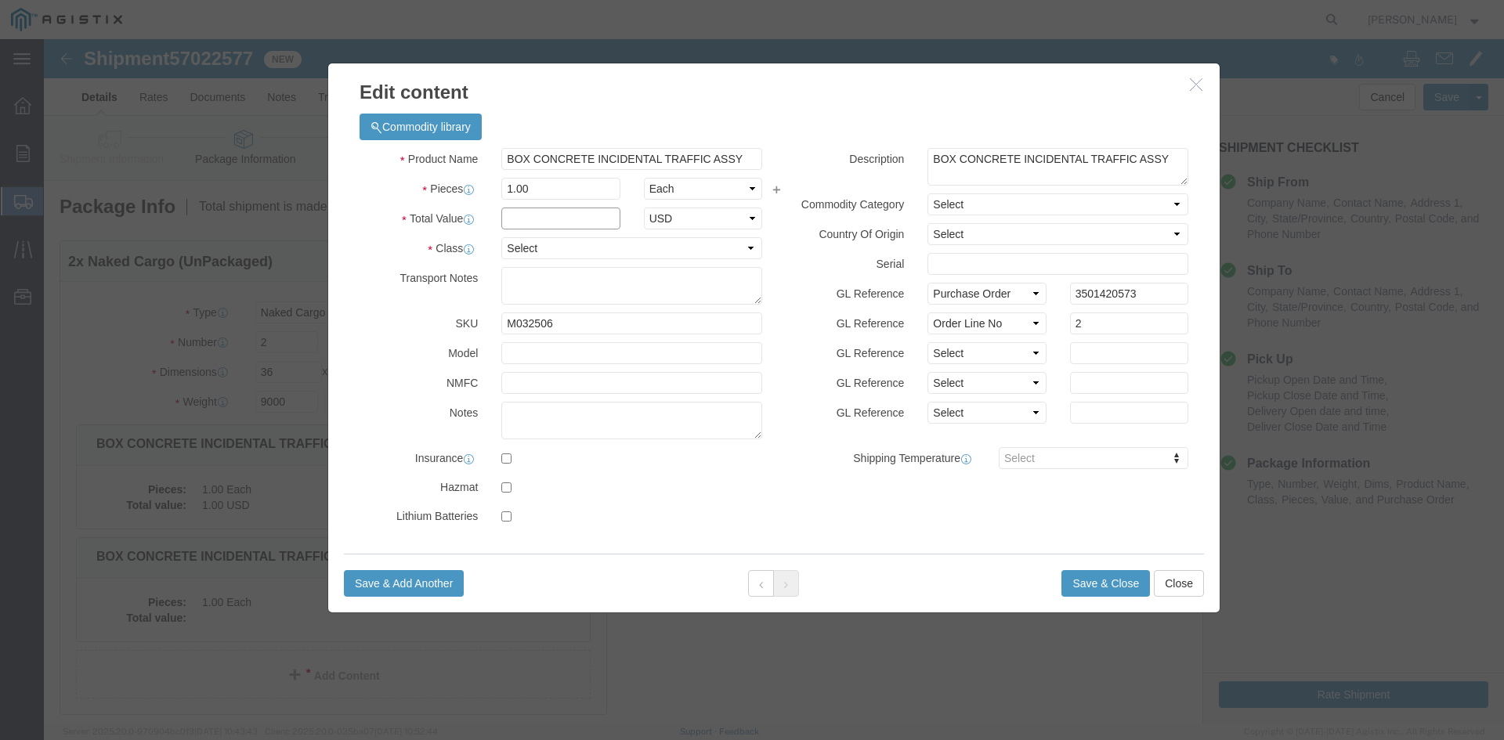
click input "text"
type input "1"
click select "Select 50 55 60 65 70 85 92.5 100 125 175 250 300 400"
select select "55"
click select "Select 50 55 60 65 70 85 92.5 100 125 175 250 300 400"
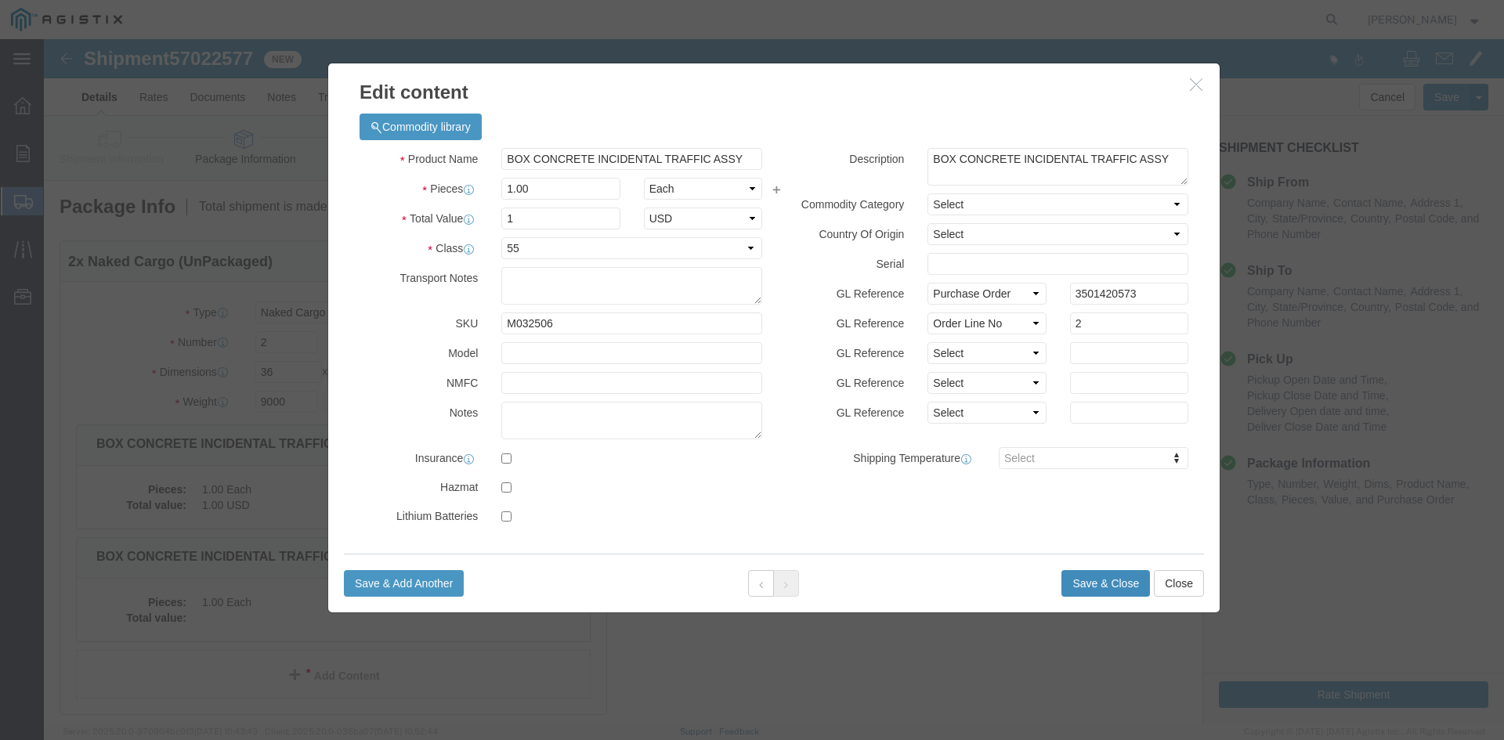
click button "Save & Close"
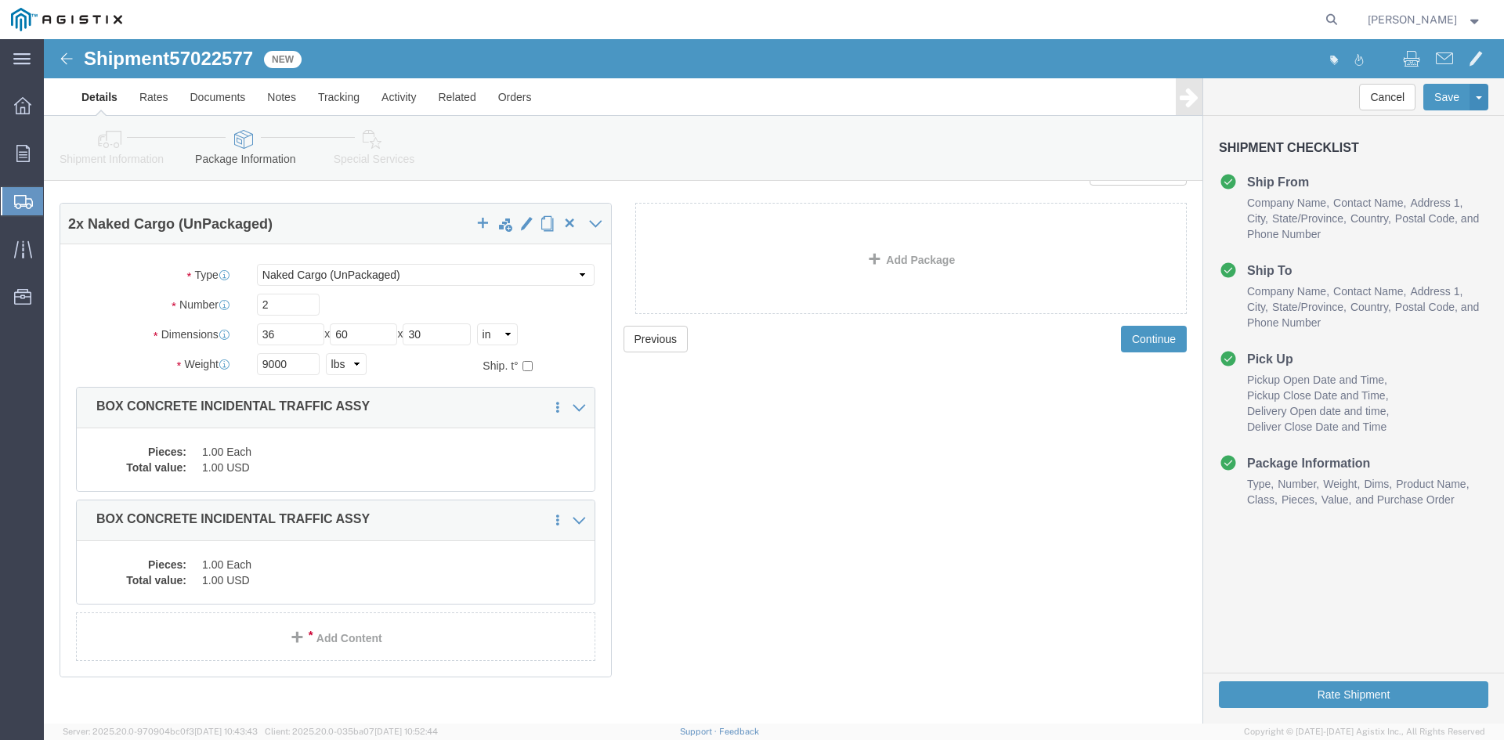
scroll to position [59, 0]
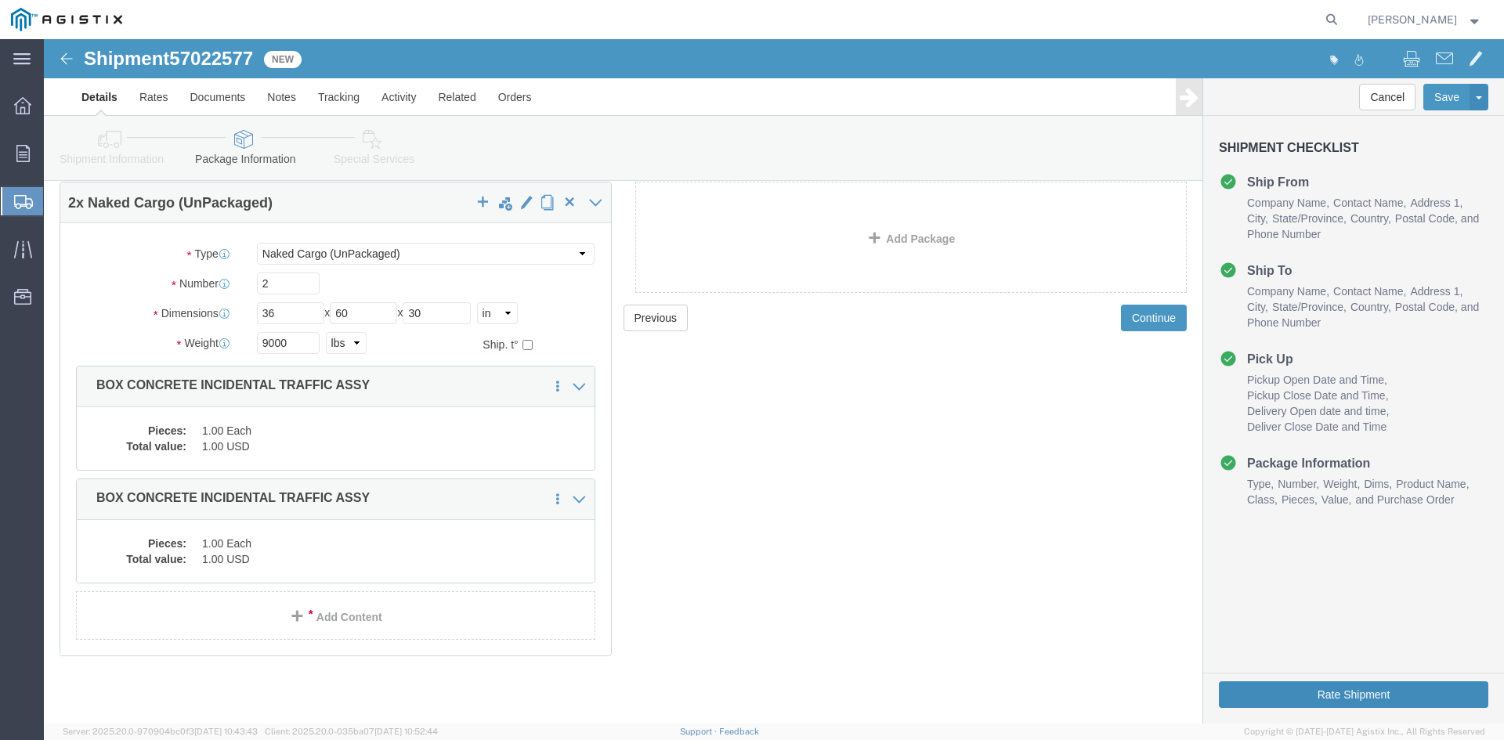
click button "Rate Shipment"
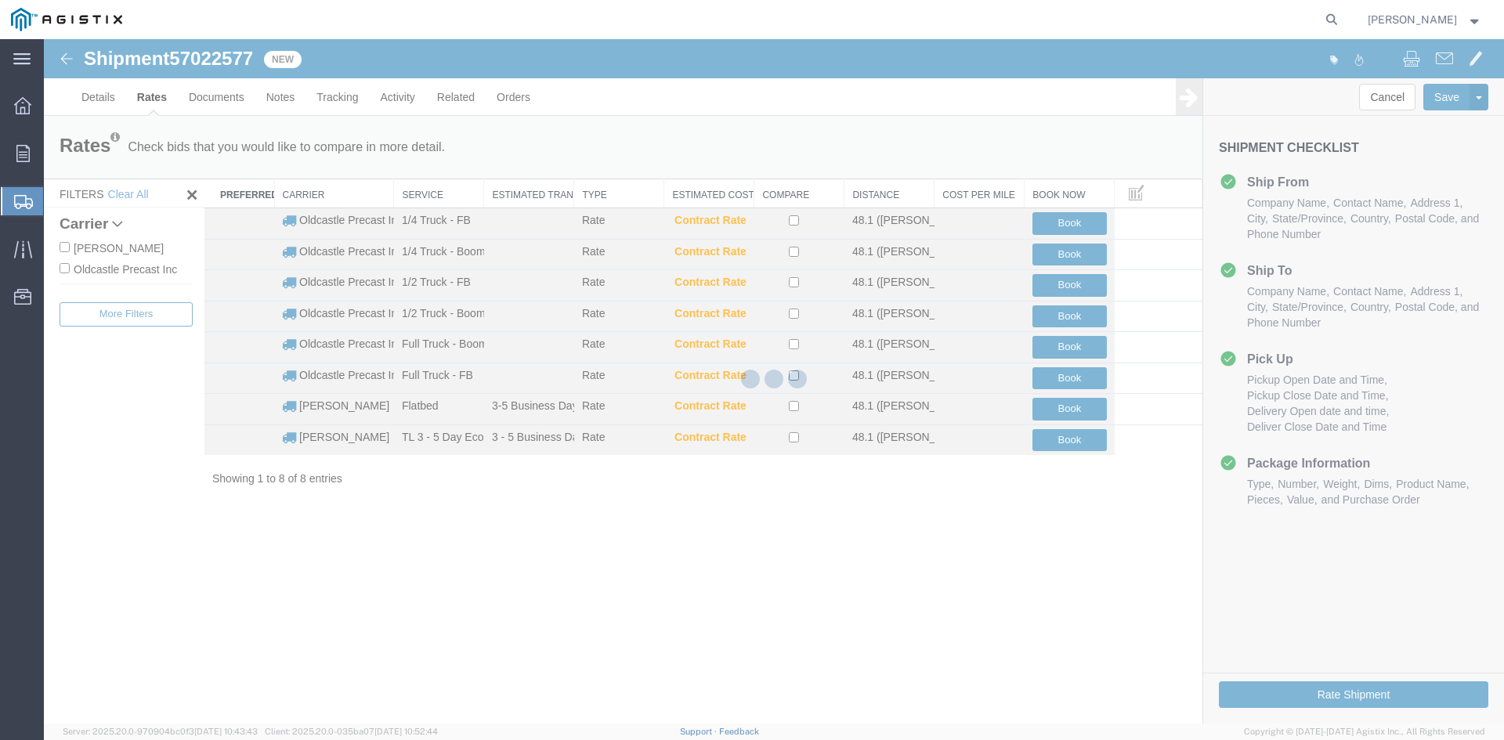
scroll to position [0, 0]
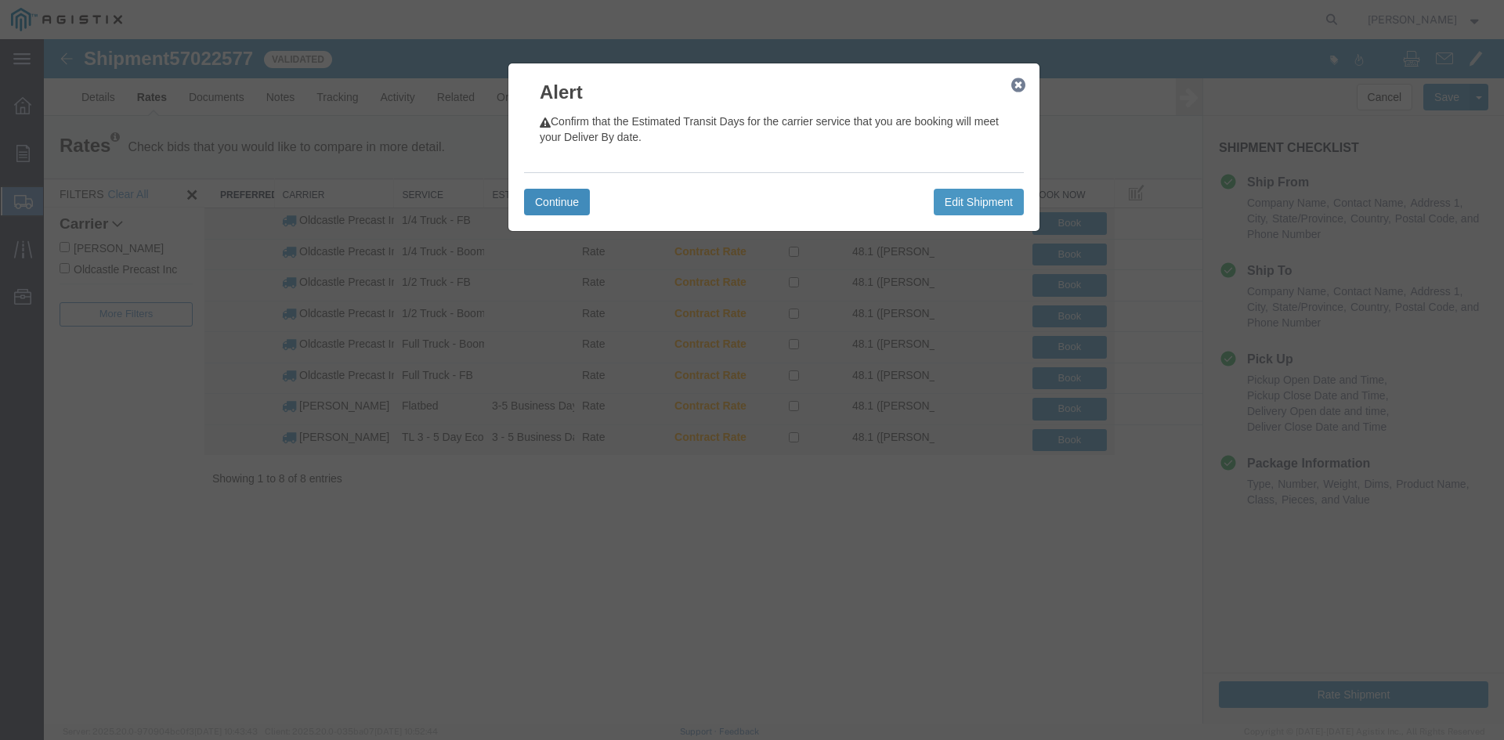
click at [547, 203] on button "Continue" at bounding box center [557, 202] width 66 height 27
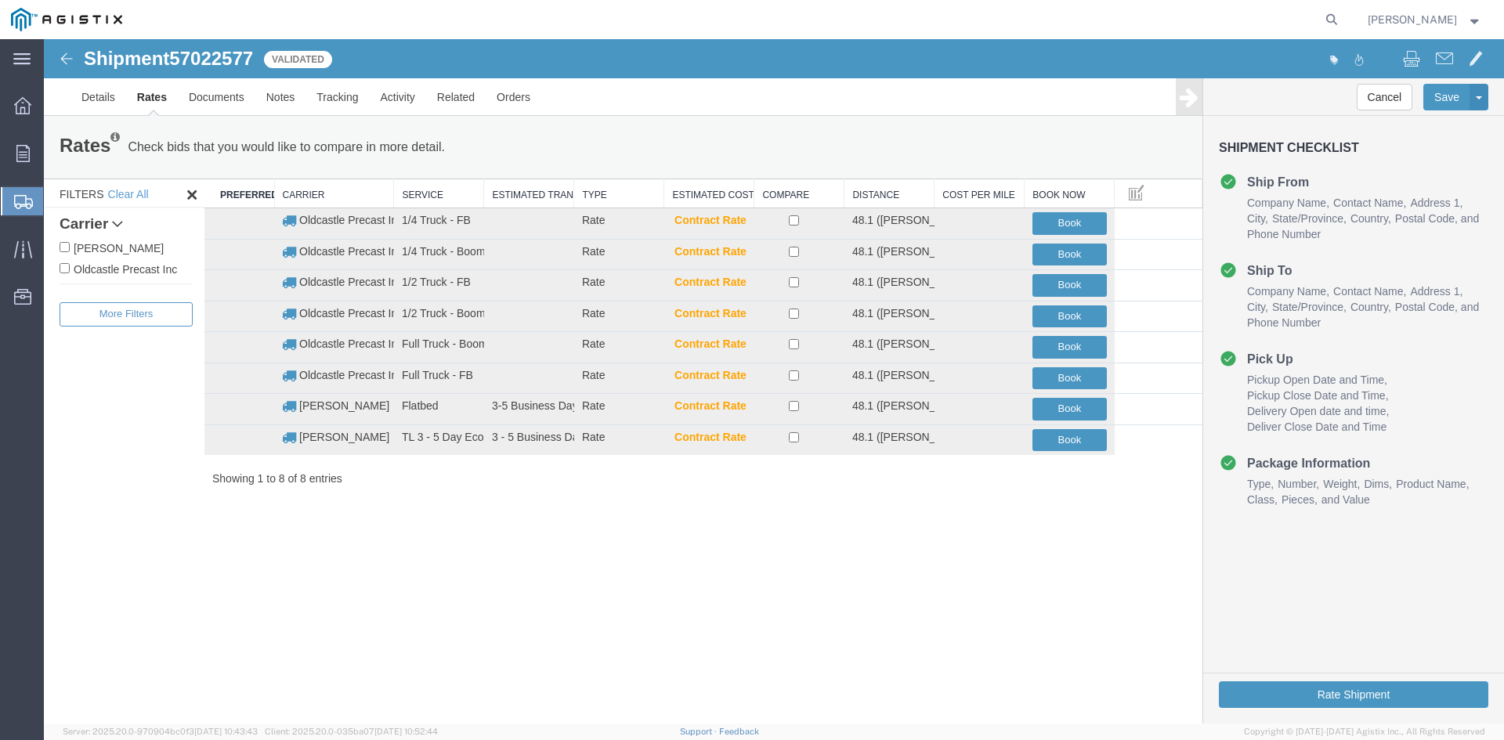
click at [118, 268] on label "Oldcastle Precast Inc" at bounding box center [126, 268] width 133 height 17
click at [70, 268] on input "Oldcastle Precast Inc" at bounding box center [65, 268] width 10 height 10
checkbox input "true"
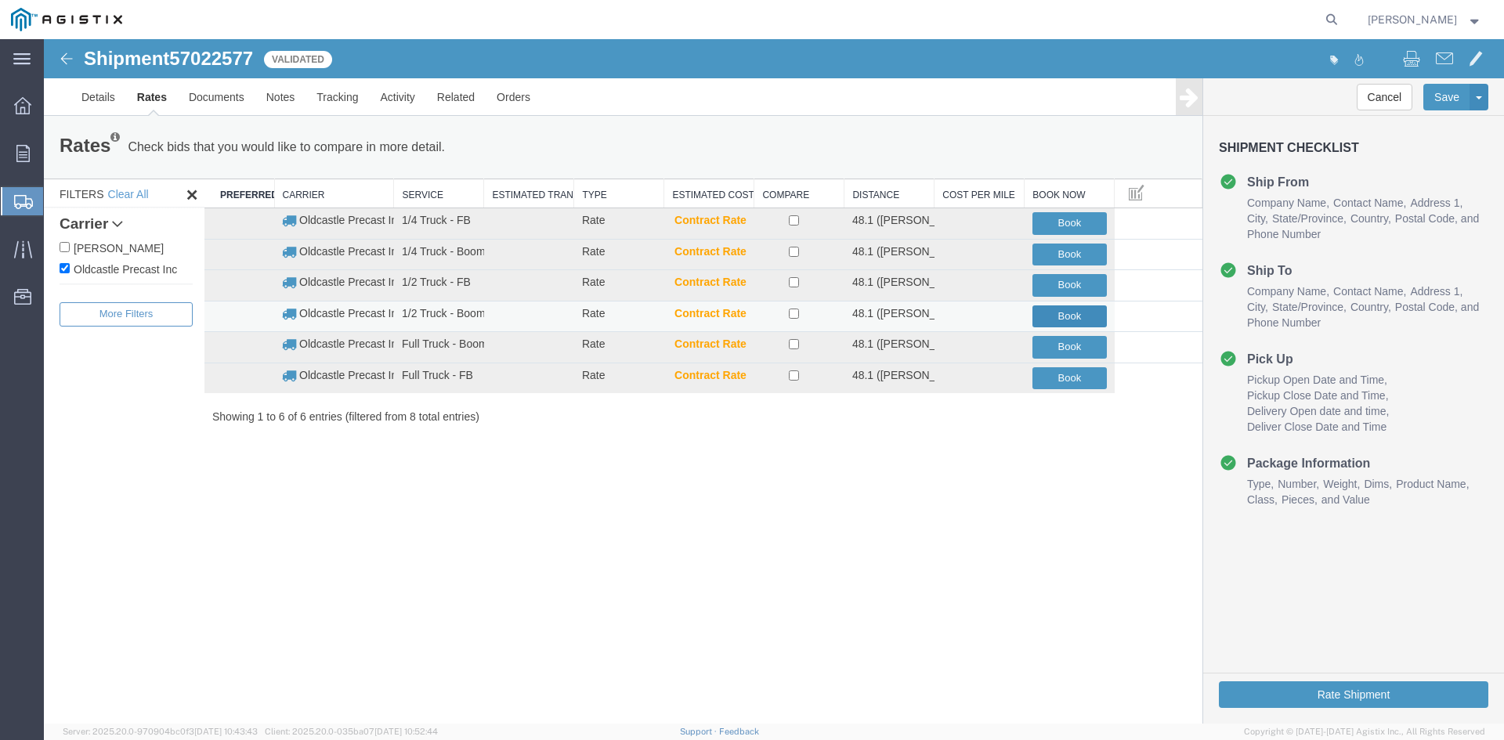
click at [1042, 316] on button "Book" at bounding box center [1069, 316] width 74 height 23
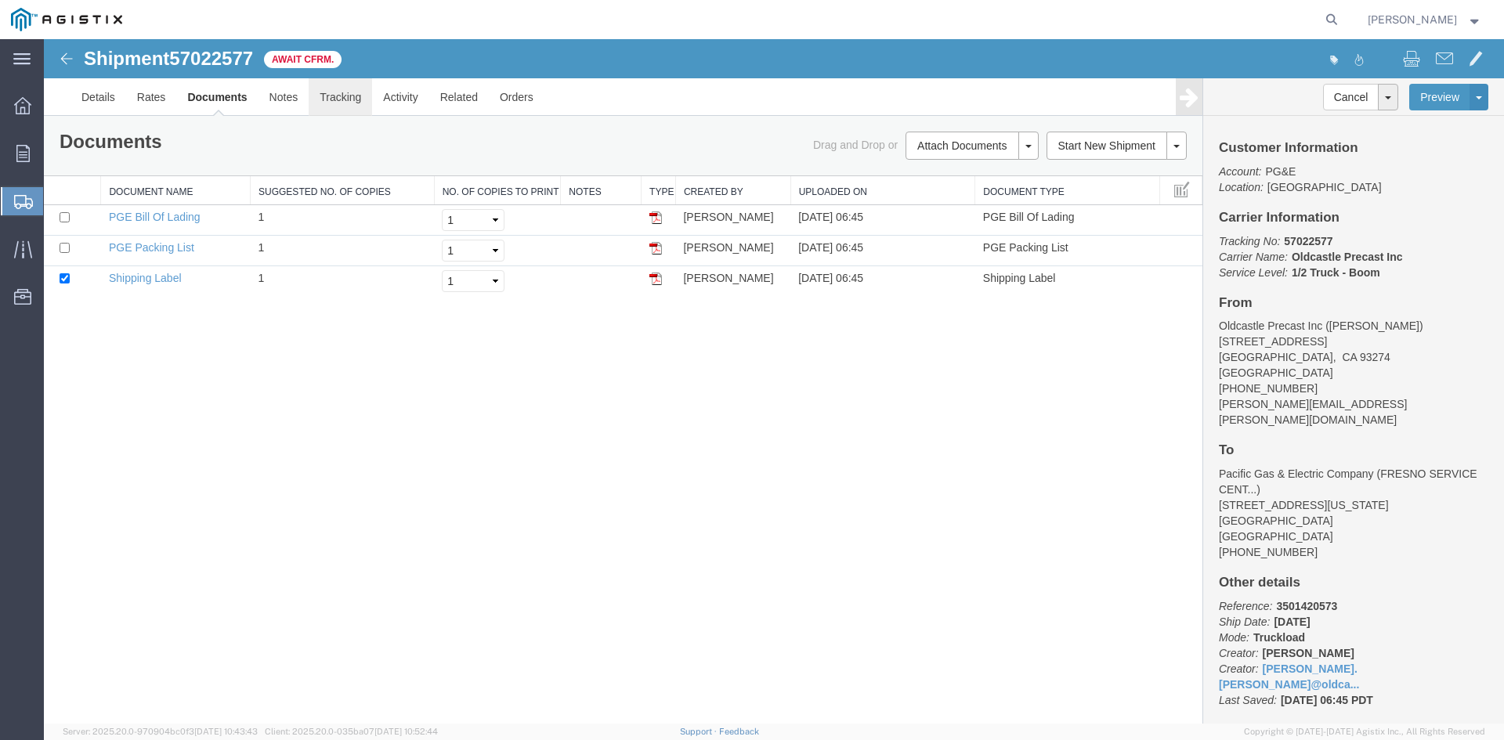
click at [321, 97] on link "Tracking" at bounding box center [340, 97] width 63 height 38
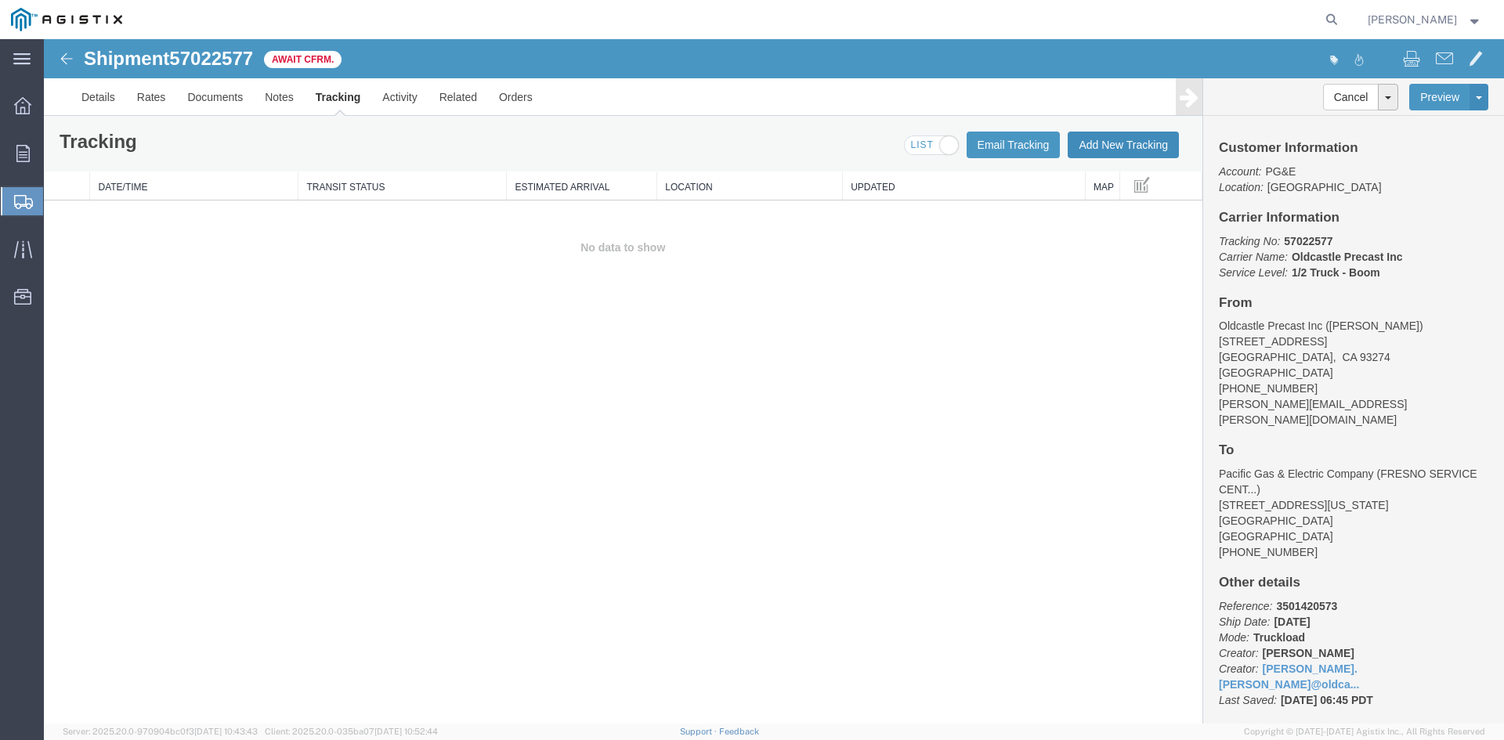
click at [1106, 136] on button "Add New Tracking" at bounding box center [1123, 145] width 111 height 27
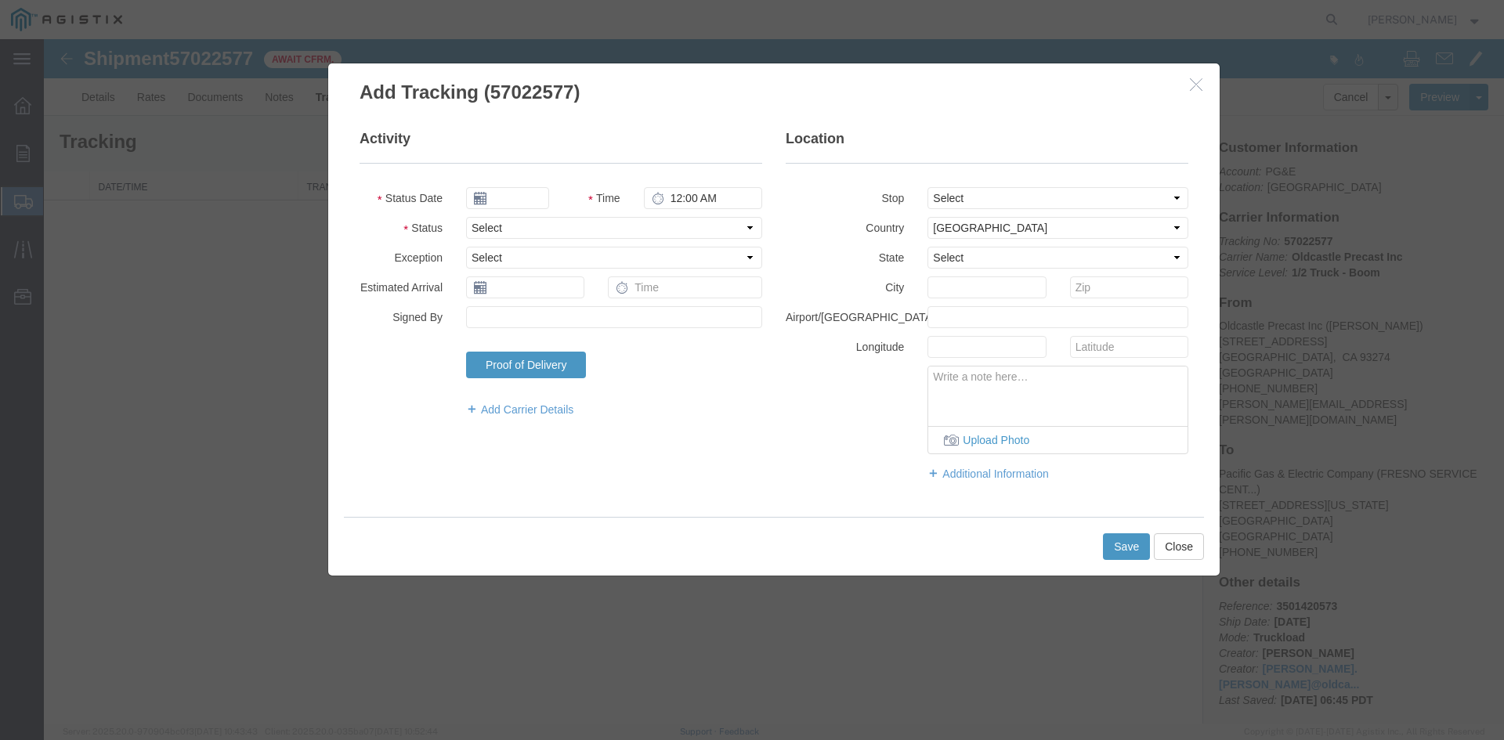
type input "[DATE]"
type input "7:00 AM"
click at [531, 193] on input "[DATE]" at bounding box center [507, 198] width 83 height 22
click at [499, 296] on td "6" at bounding box center [501, 295] width 23 height 23
type input "[DATE]"
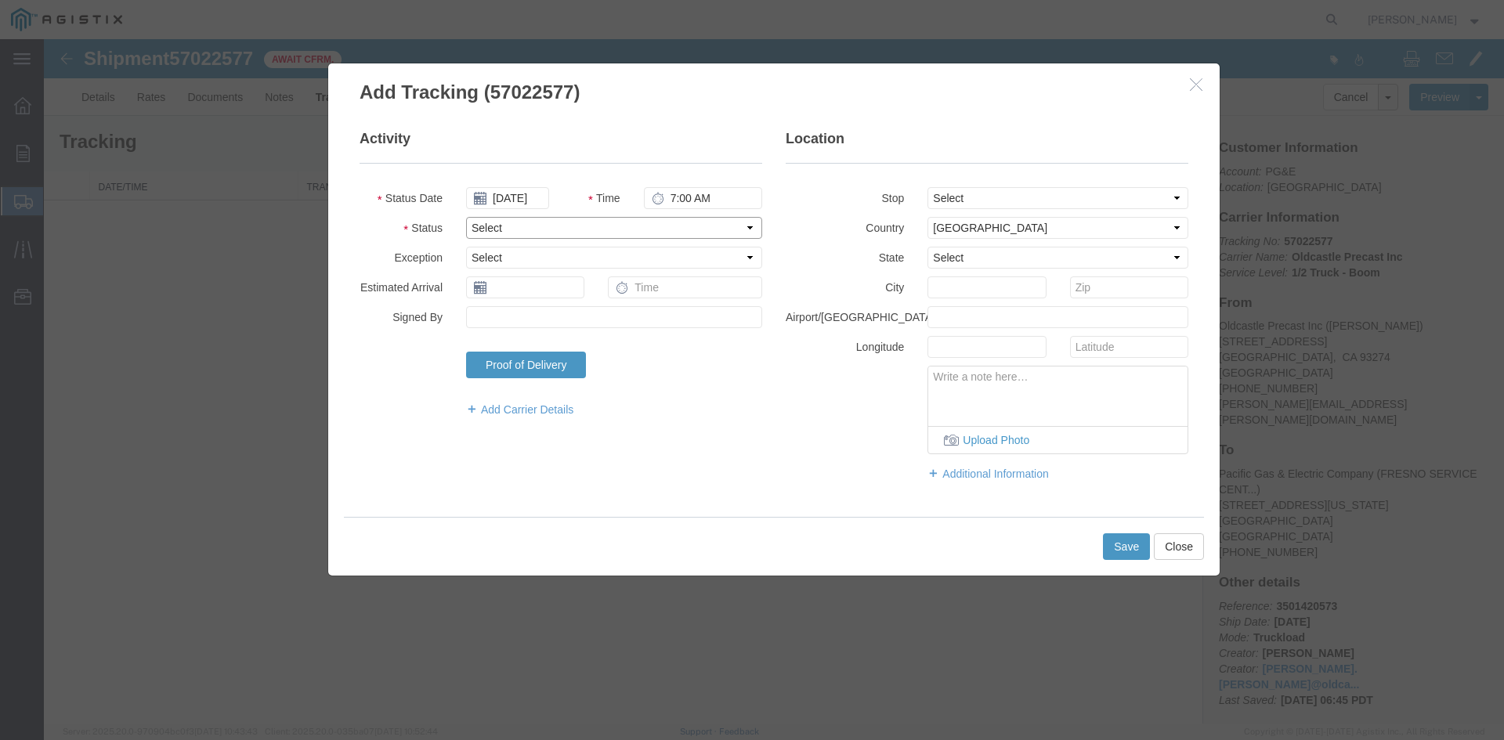
click at [506, 226] on select "Select Arrival Notice Available Arrival Notice Imported Arrive at Delivery Loca…" at bounding box center [614, 228] width 296 height 22
select select "DELIVRED"
click at [466, 217] on select "Select Arrival Notice Available Arrival Notice Imported Arrive at Delivery Loca…" at bounding box center [614, 228] width 296 height 22
click at [1135, 548] on button "Save" at bounding box center [1126, 546] width 47 height 27
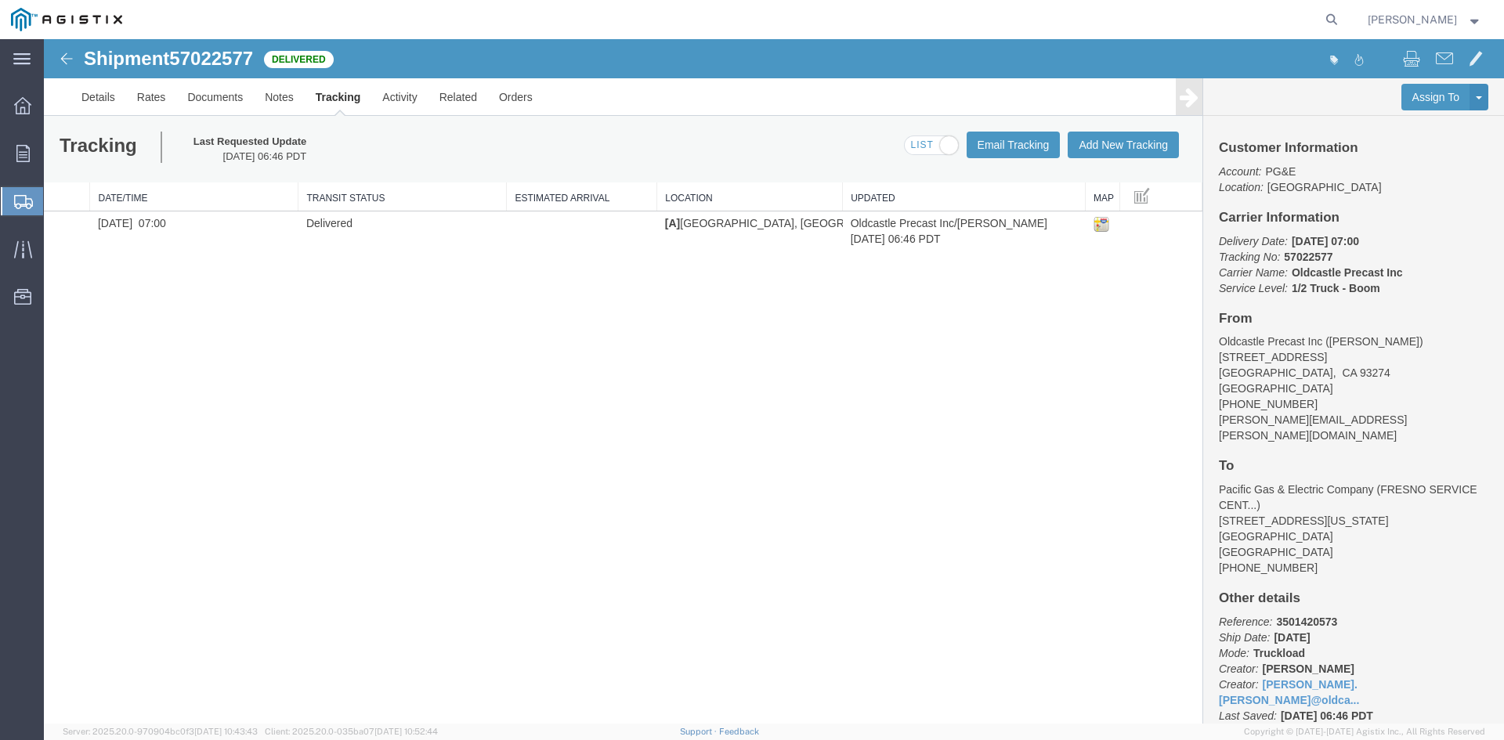
click at [605, 24] on div at bounding box center [738, 19] width 1211 height 39
click at [1470, 16] on strong "button" at bounding box center [1475, 18] width 14 height 5
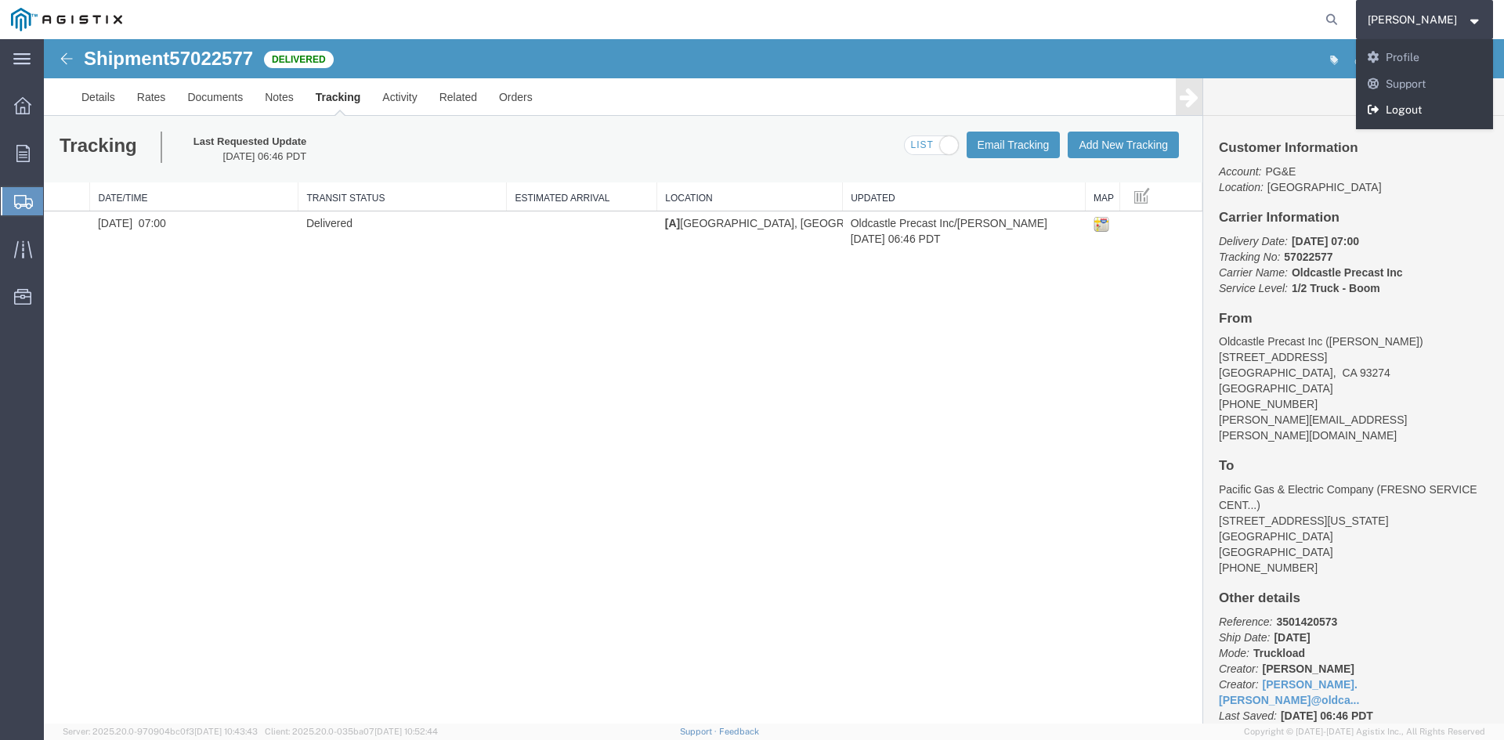
drag, startPoint x: 1415, startPoint y: 102, endPoint x: 1374, endPoint y: 63, distance: 56.5
click at [1415, 102] on link "Logout" at bounding box center [1425, 110] width 138 height 27
